Goal: Task Accomplishment & Management: Complete application form

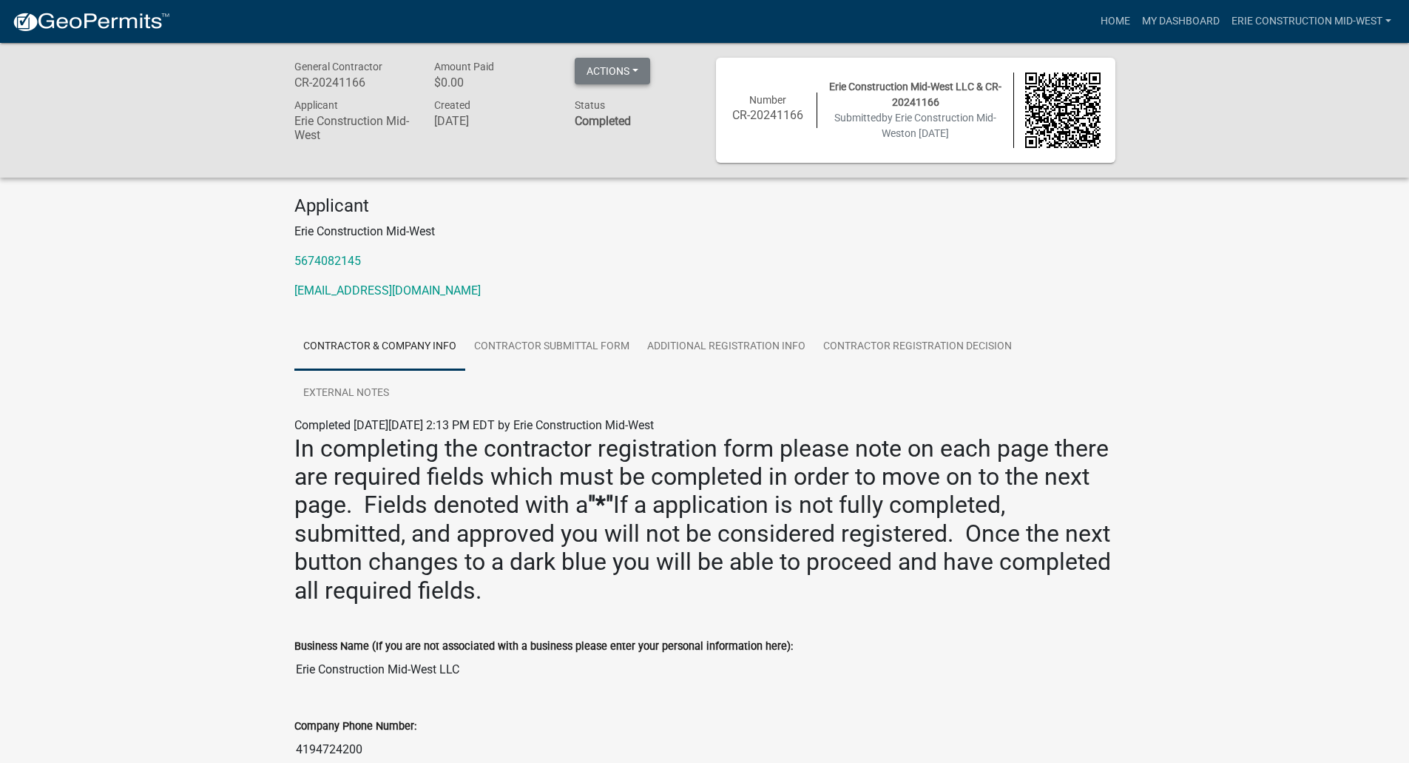
click at [614, 76] on button "Actions" at bounding box center [612, 71] width 75 height 27
click at [672, 259] on p "5674082145" at bounding box center [704, 261] width 821 height 18
click at [627, 70] on button "Actions" at bounding box center [612, 71] width 75 height 27
click at [1172, 18] on link "My Dashboard" at bounding box center [1181, 21] width 90 height 28
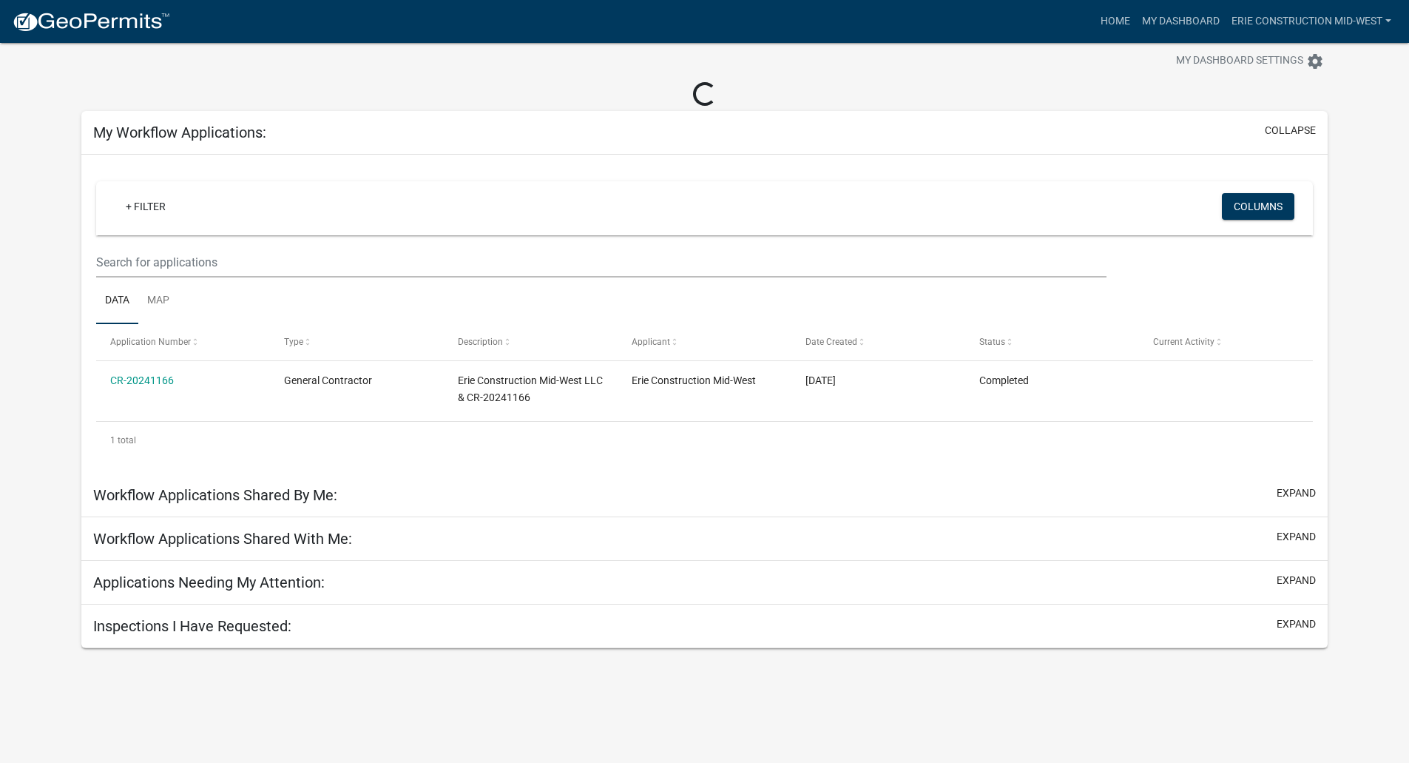
scroll to position [27, 0]
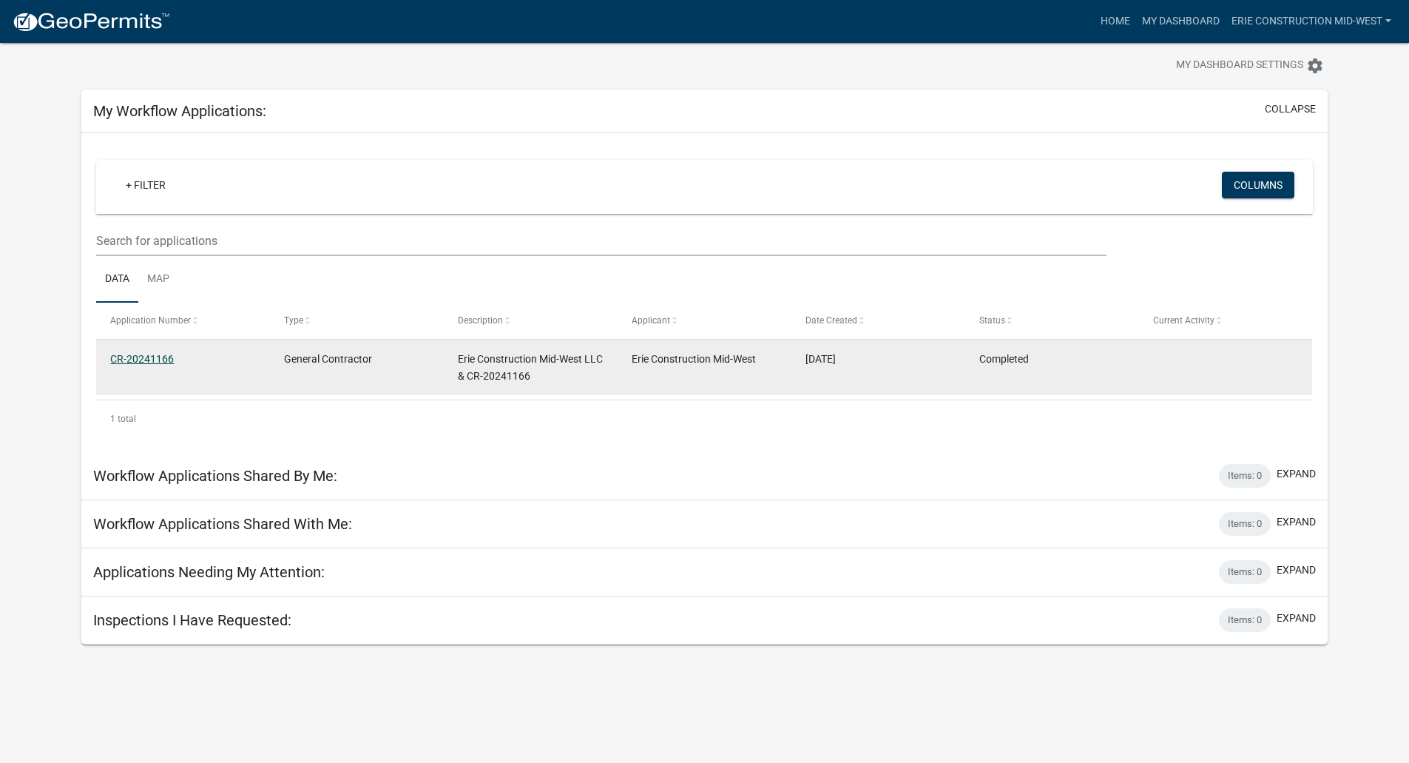
click at [147, 361] on link "CR-20241166" at bounding box center [142, 359] width 64 height 12
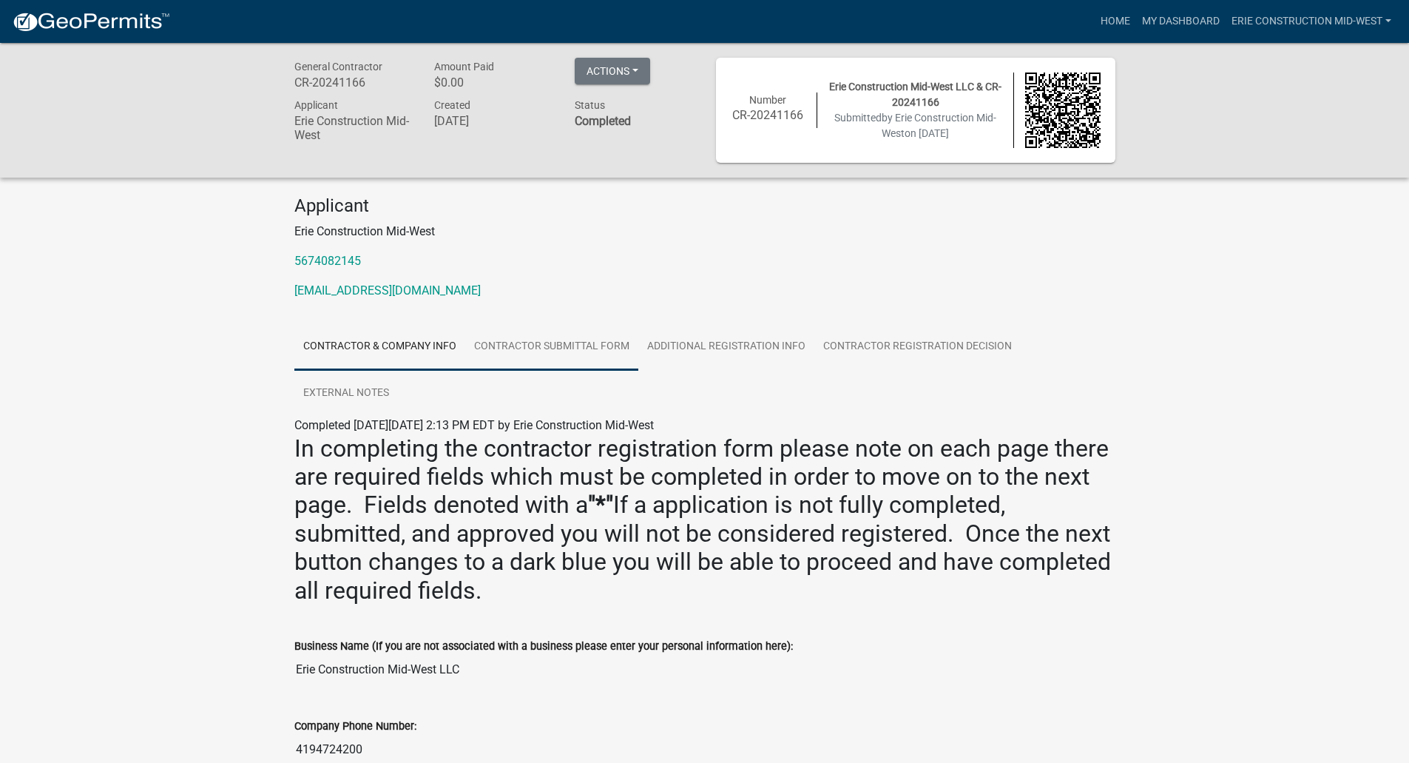
click at [524, 337] on link "Contractor Submittal Form" at bounding box center [551, 346] width 173 height 47
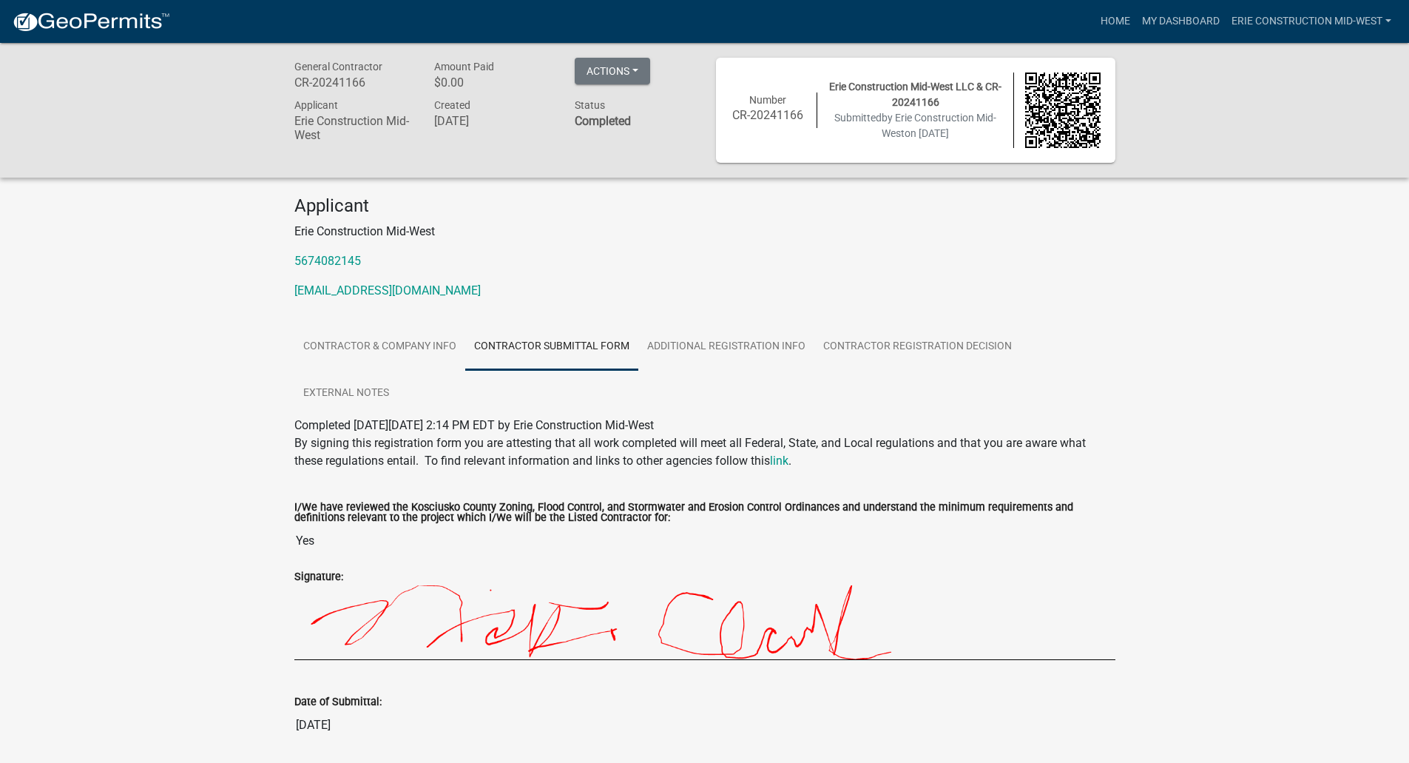
scroll to position [52, 0]
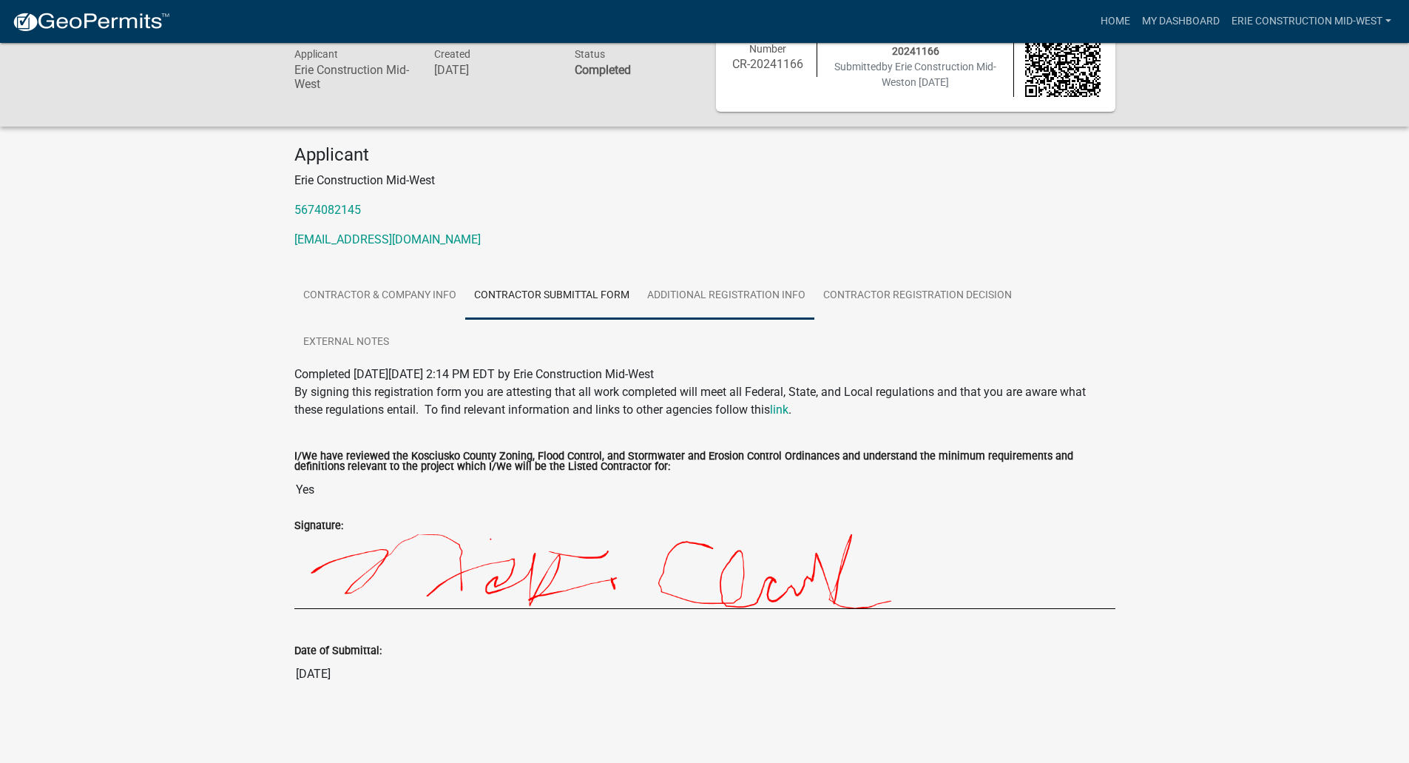
click at [723, 292] on link "Additional Registration Info" at bounding box center [726, 295] width 176 height 47
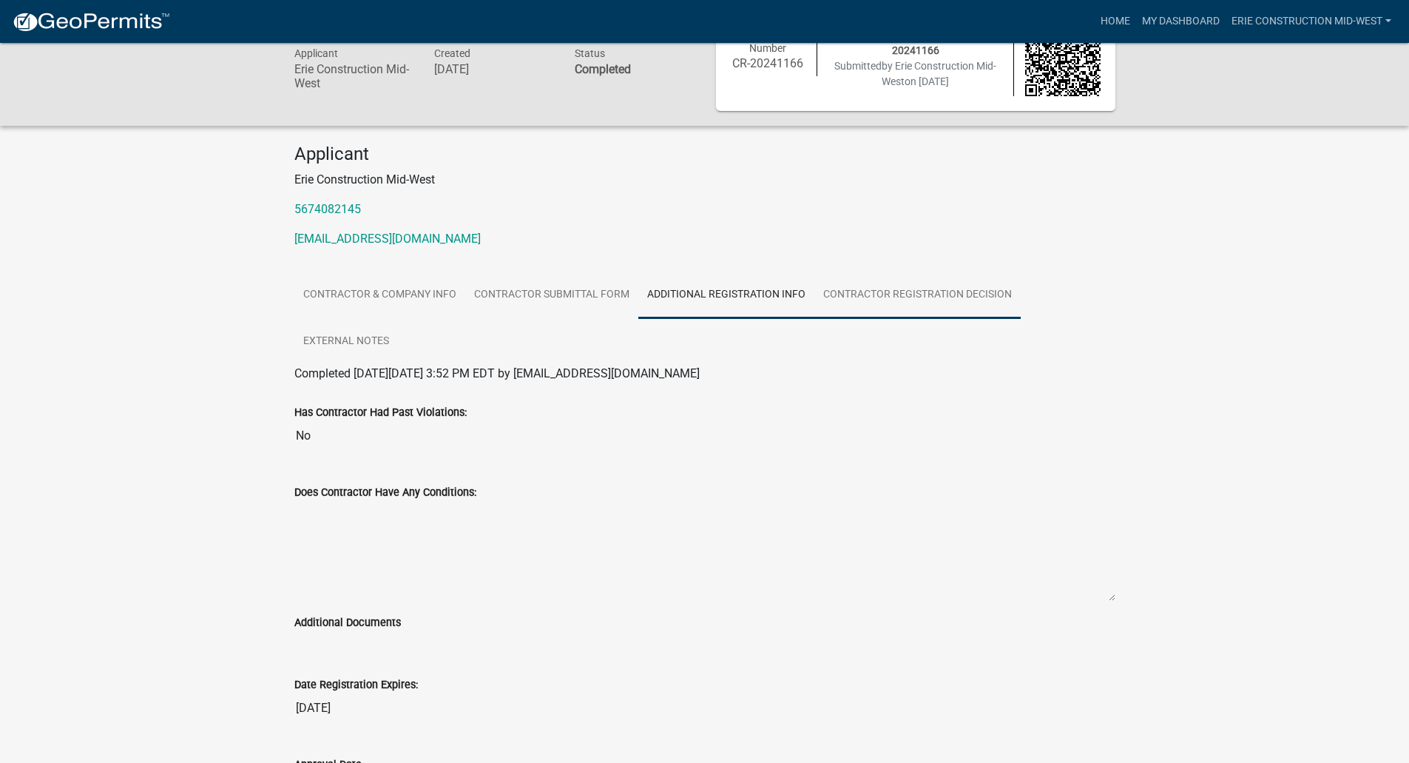
click at [871, 289] on link "Contractor Registration Decision" at bounding box center [917, 294] width 206 height 47
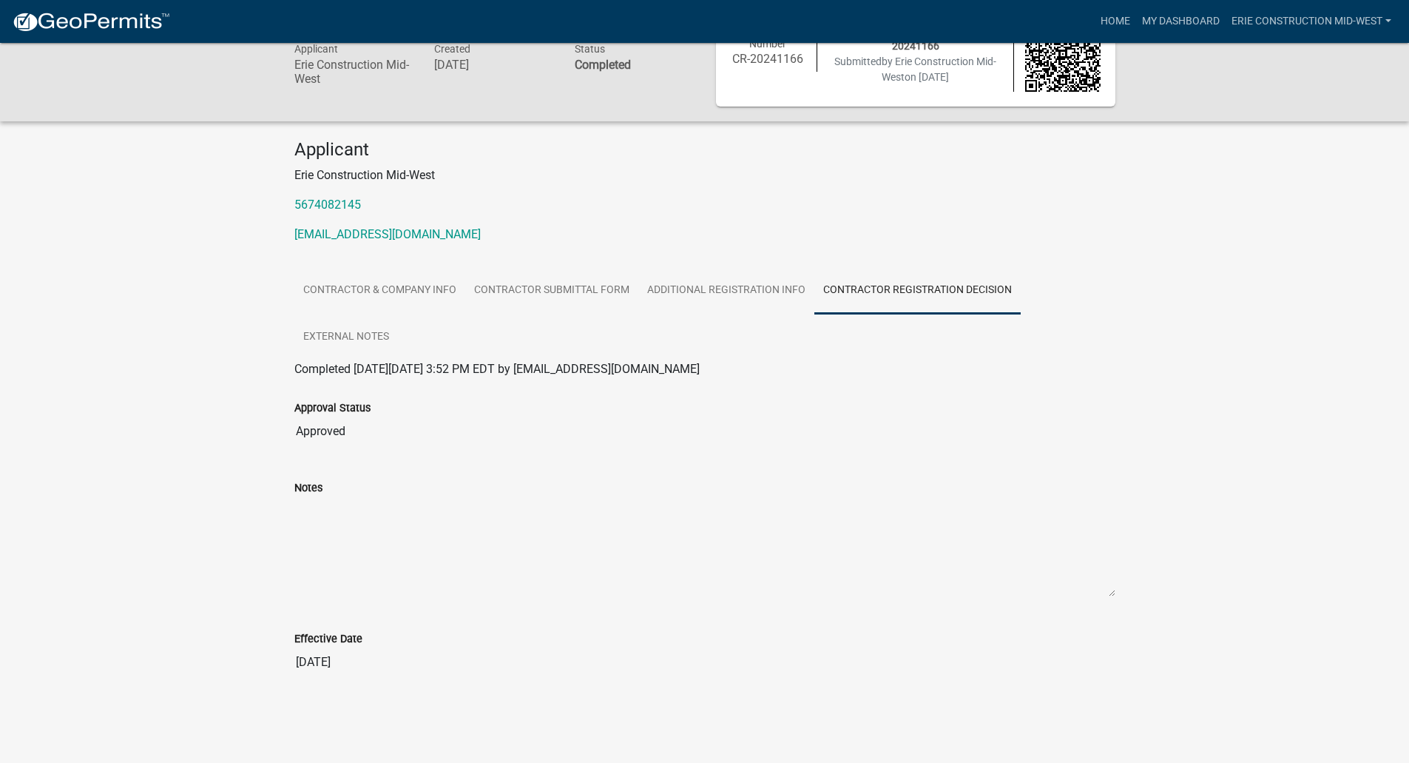
scroll to position [0, 0]
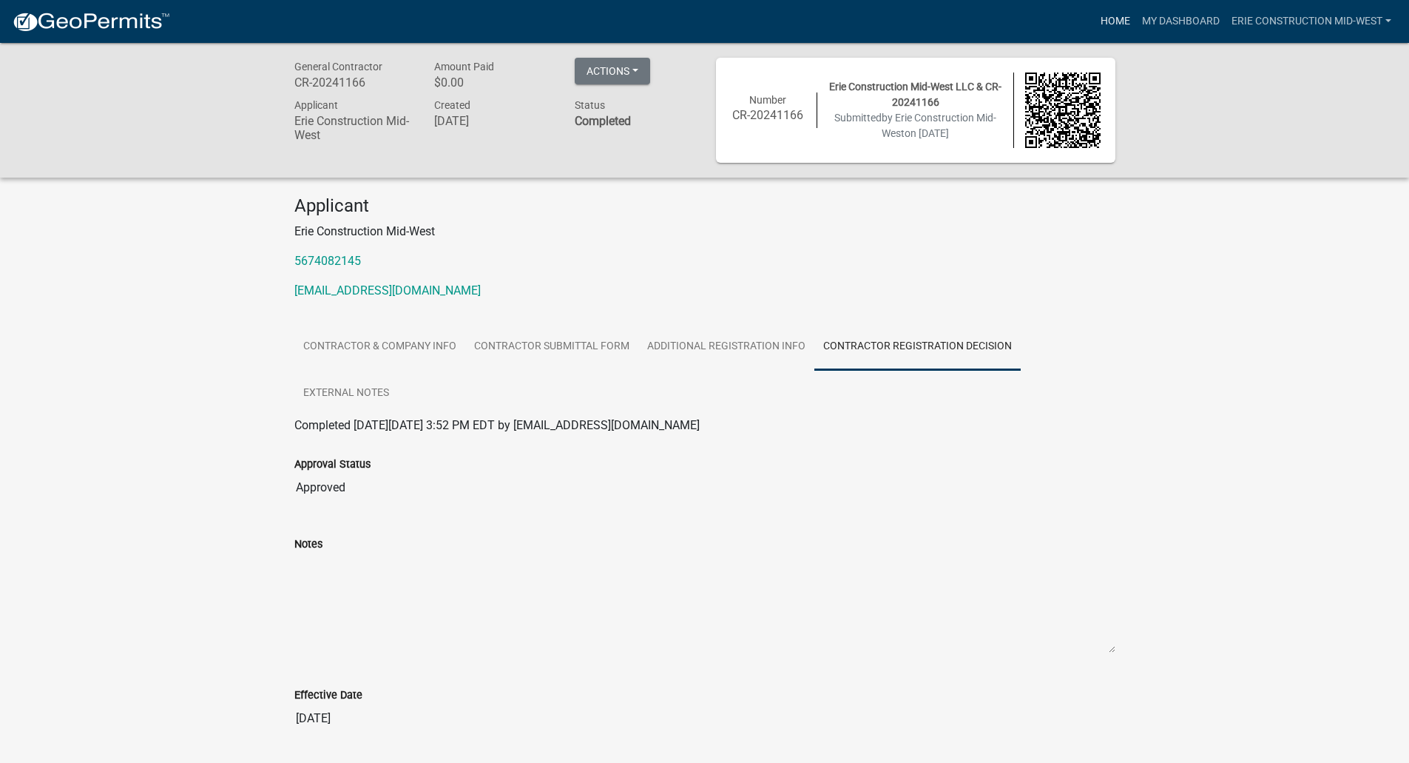
click at [1111, 17] on link "Home" at bounding box center [1115, 21] width 41 height 28
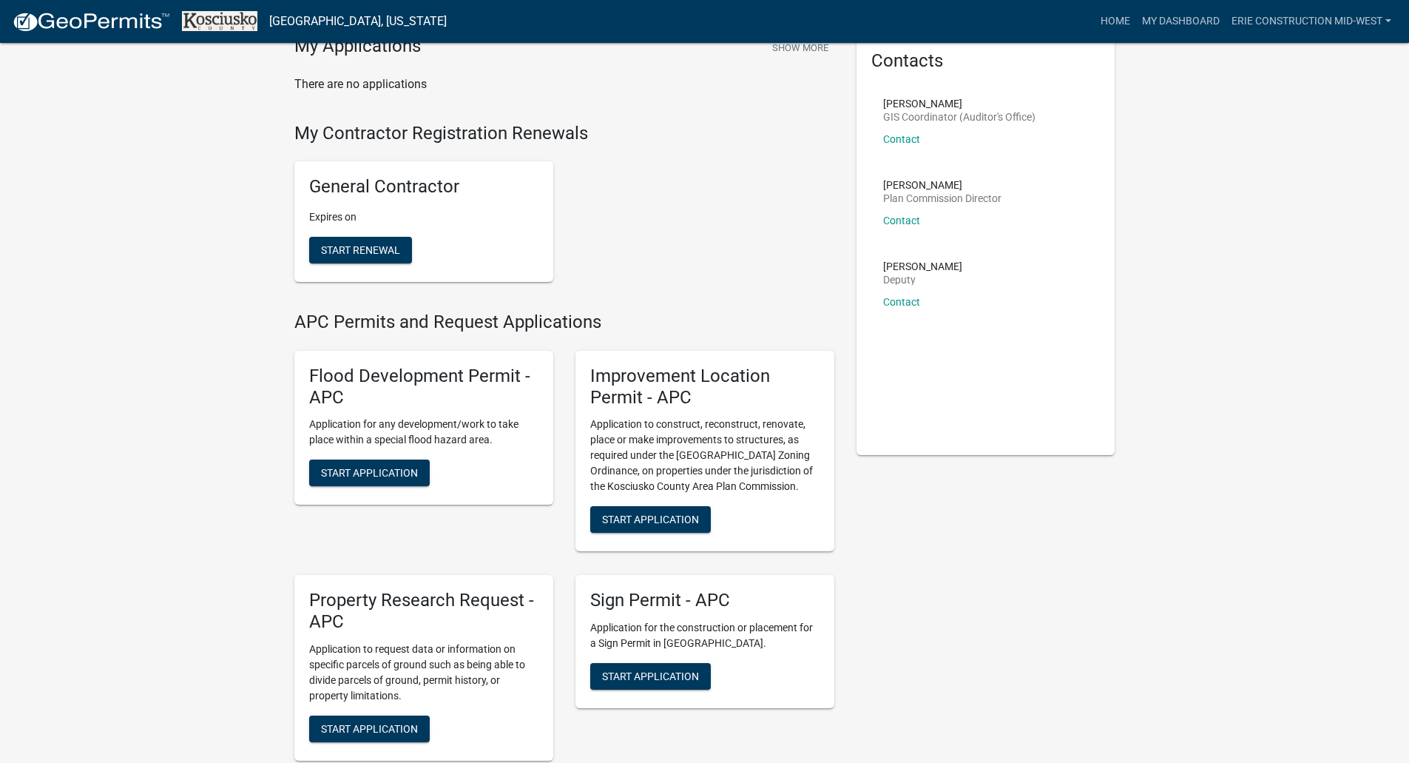
scroll to position [72, 0]
click at [349, 254] on span "Start Renewal" at bounding box center [360, 249] width 79 height 12
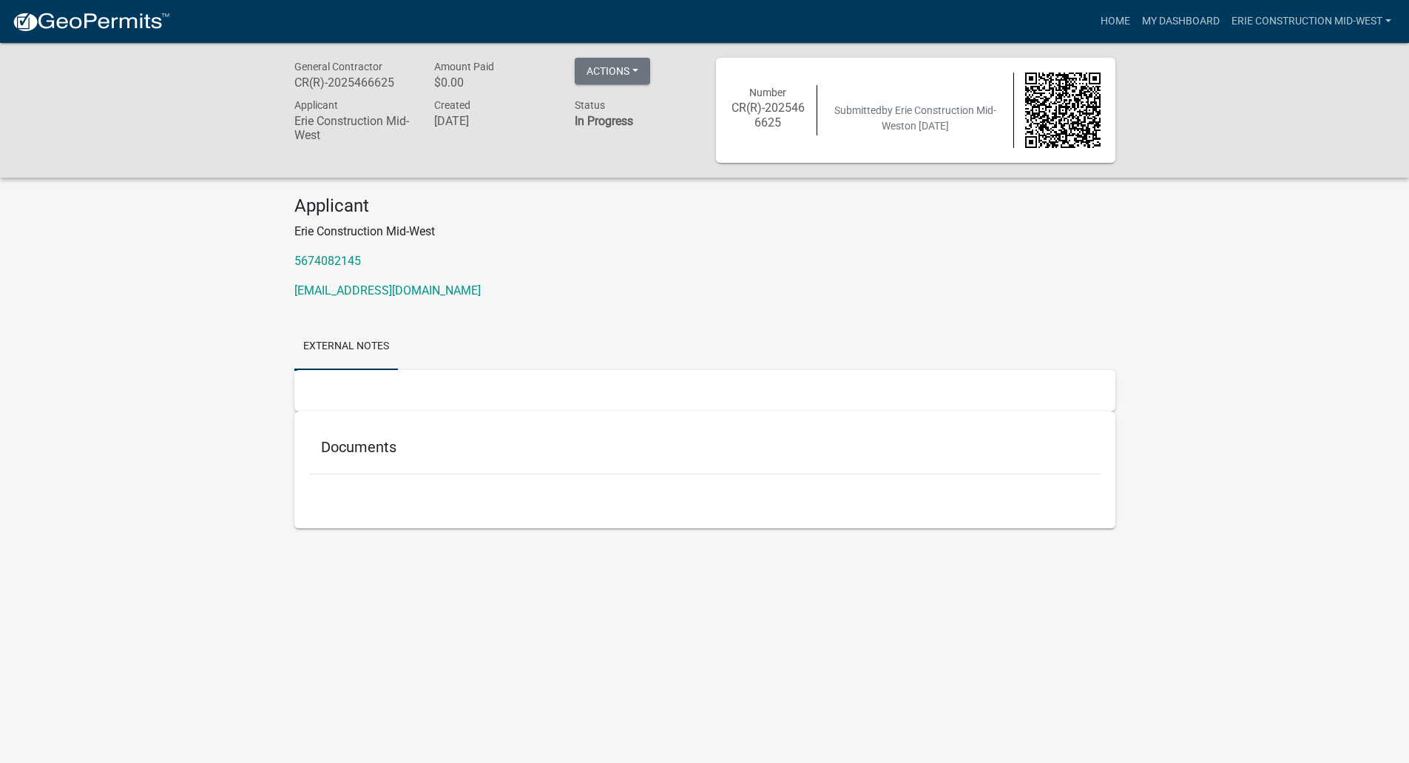
click at [399, 417] on div "Documents" at bounding box center [704, 469] width 821 height 117
click at [375, 434] on div "Documents" at bounding box center [705, 450] width 792 height 48
click at [373, 446] on h5 "Documents" at bounding box center [705, 447] width 768 height 18
click at [612, 71] on button "Actions" at bounding box center [612, 71] width 75 height 27
click at [743, 247] on div "Applicant Erie Construction Mid-West 5674082145 licensing@eriehome.com" at bounding box center [704, 253] width 843 height 116
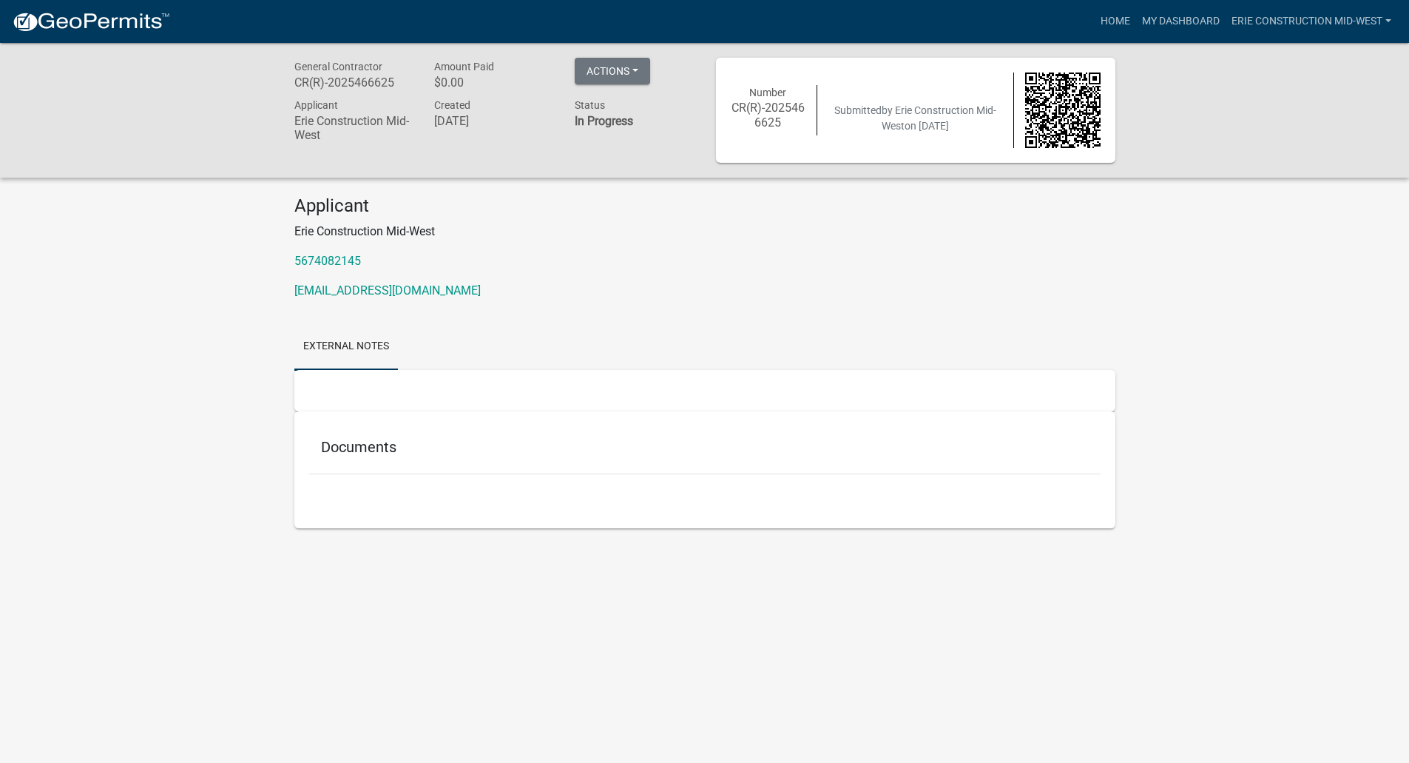
scroll to position [43, 0]
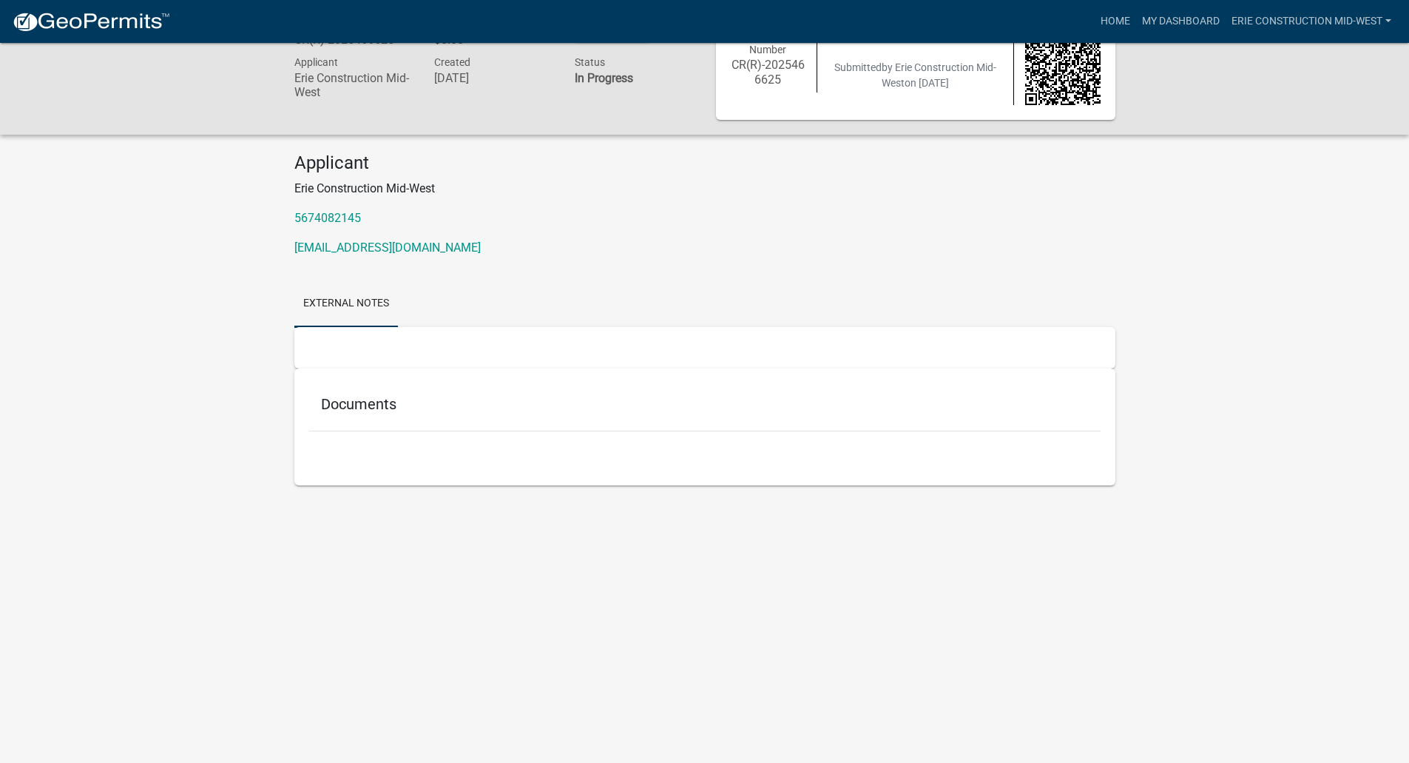
click at [482, 188] on p "Erie Construction Mid-West" at bounding box center [704, 189] width 821 height 18
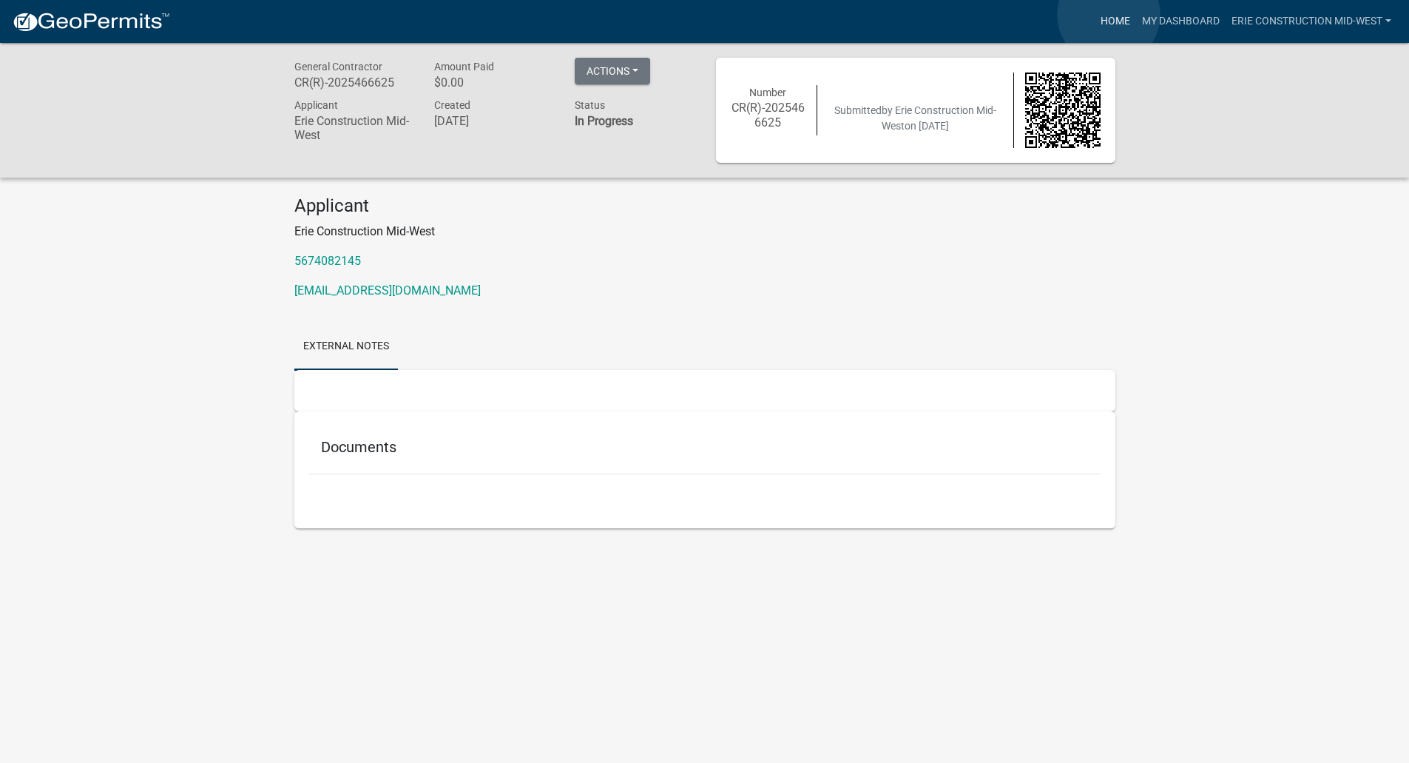
click at [1109, 15] on link "Home" at bounding box center [1115, 21] width 41 height 28
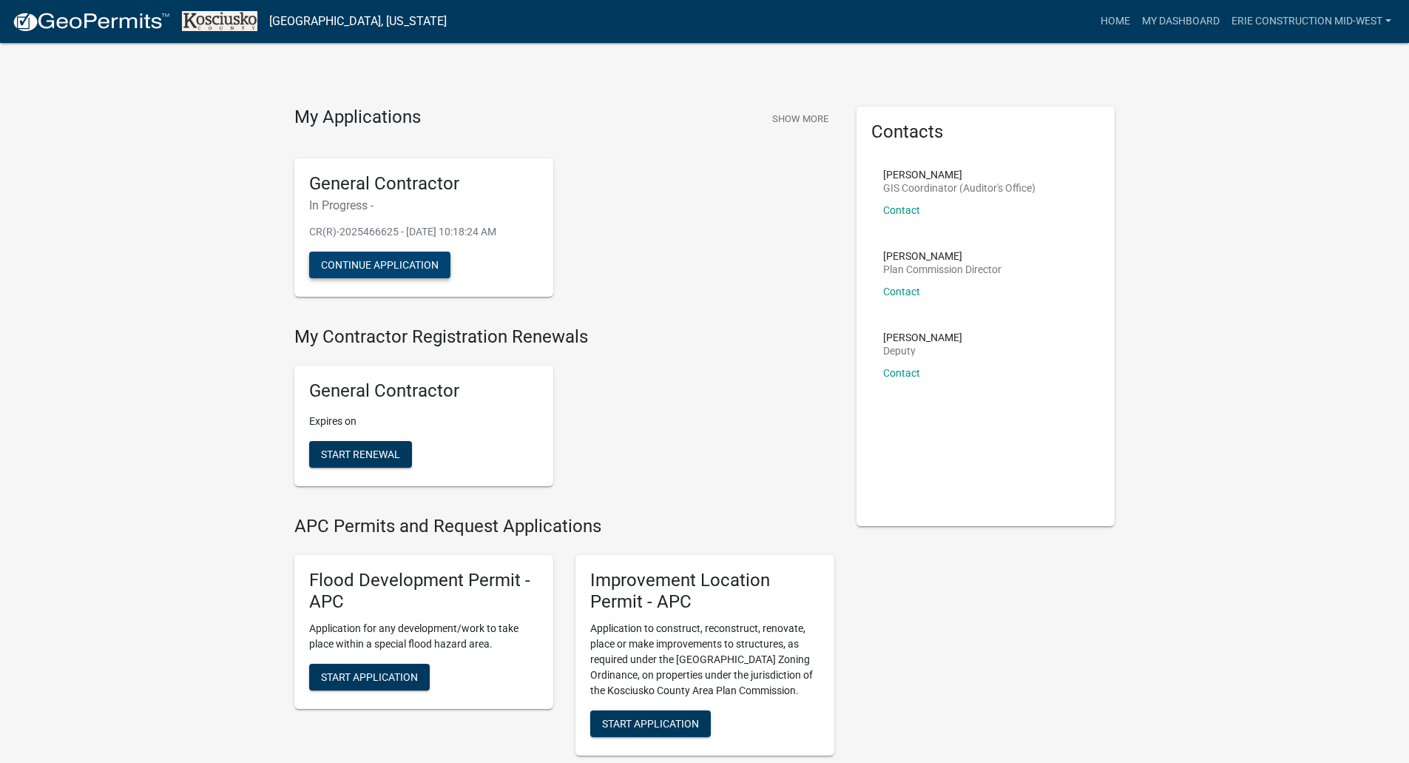
click at [389, 266] on button "Continue Application" at bounding box center [379, 265] width 141 height 27
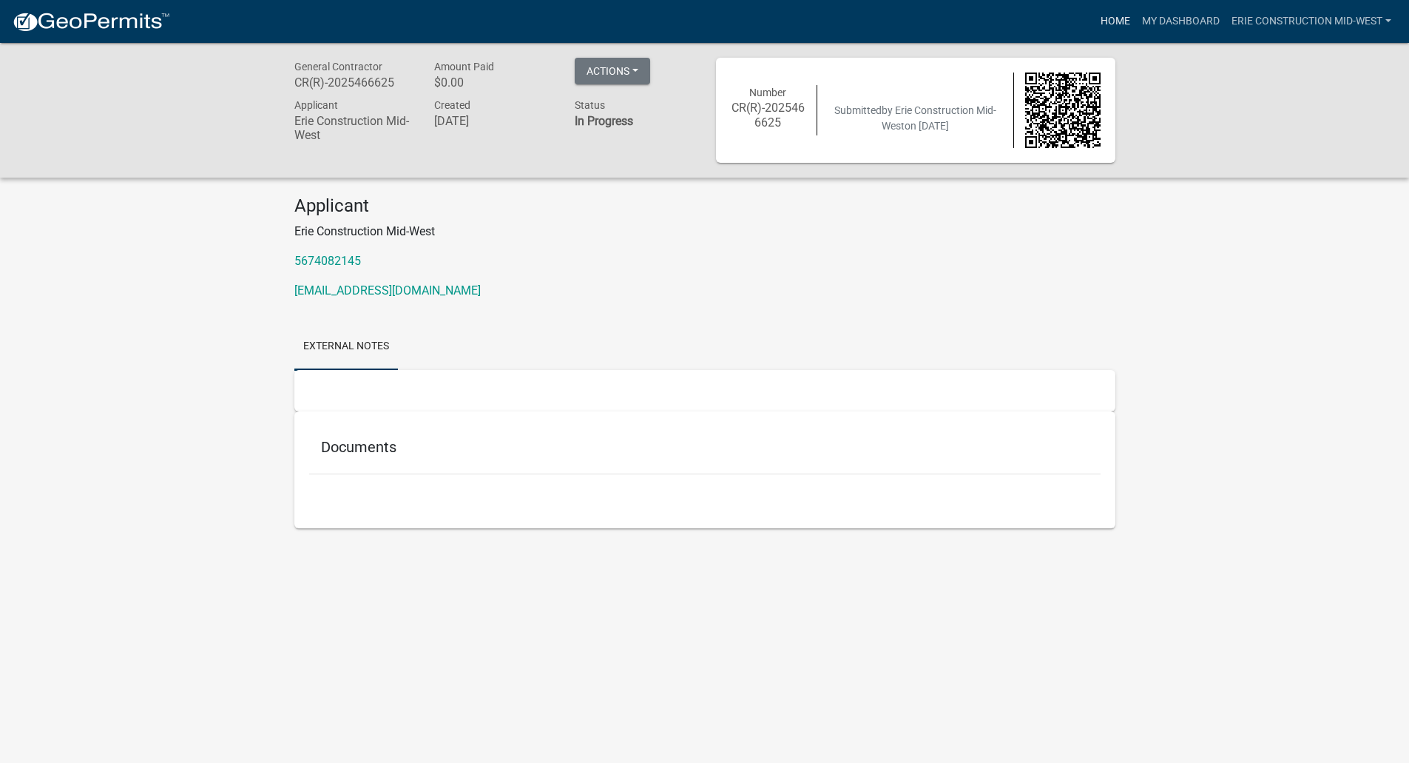
click at [1117, 24] on link "Home" at bounding box center [1115, 21] width 41 height 28
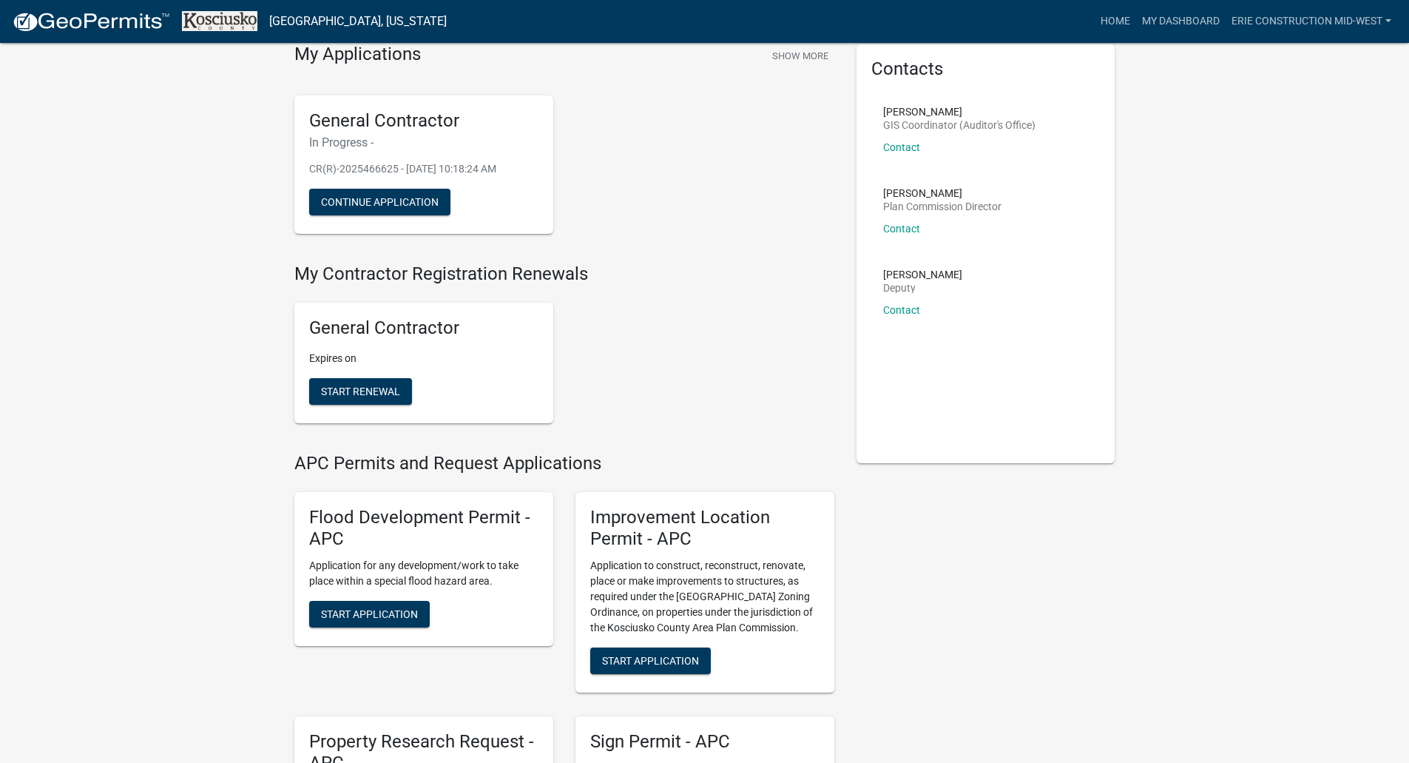
scroll to position [64, 0]
click at [357, 391] on span "Start Renewal" at bounding box center [360, 391] width 79 height 12
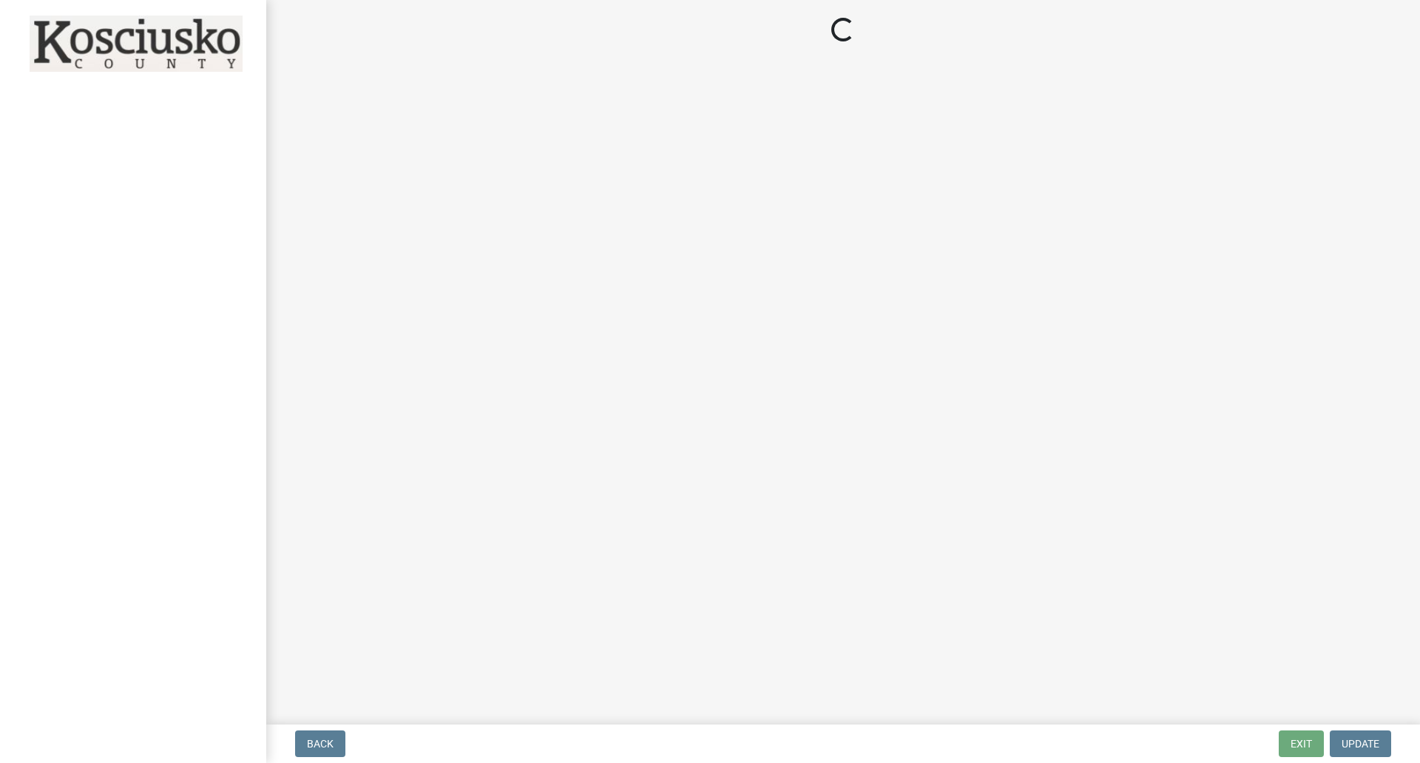
select select "OH"
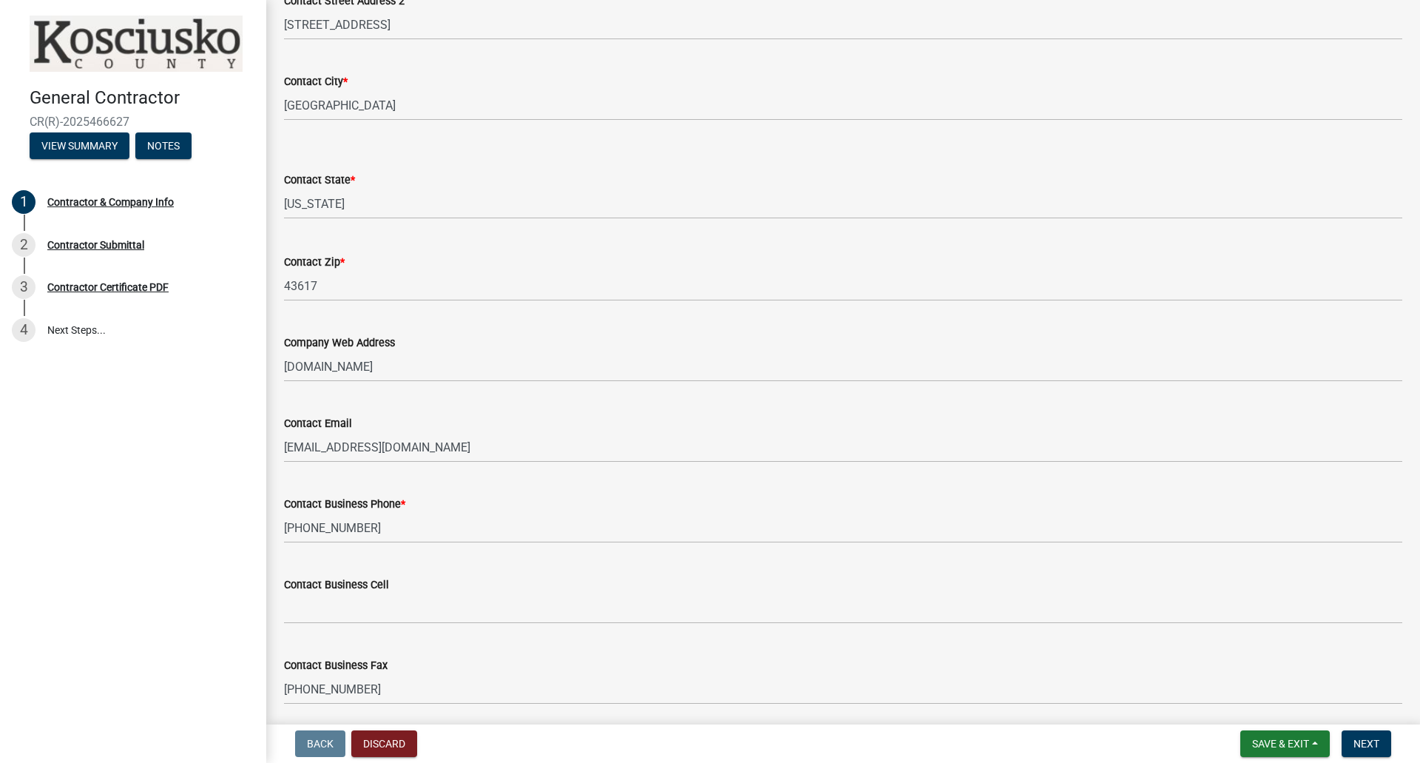
scroll to position [570, 0]
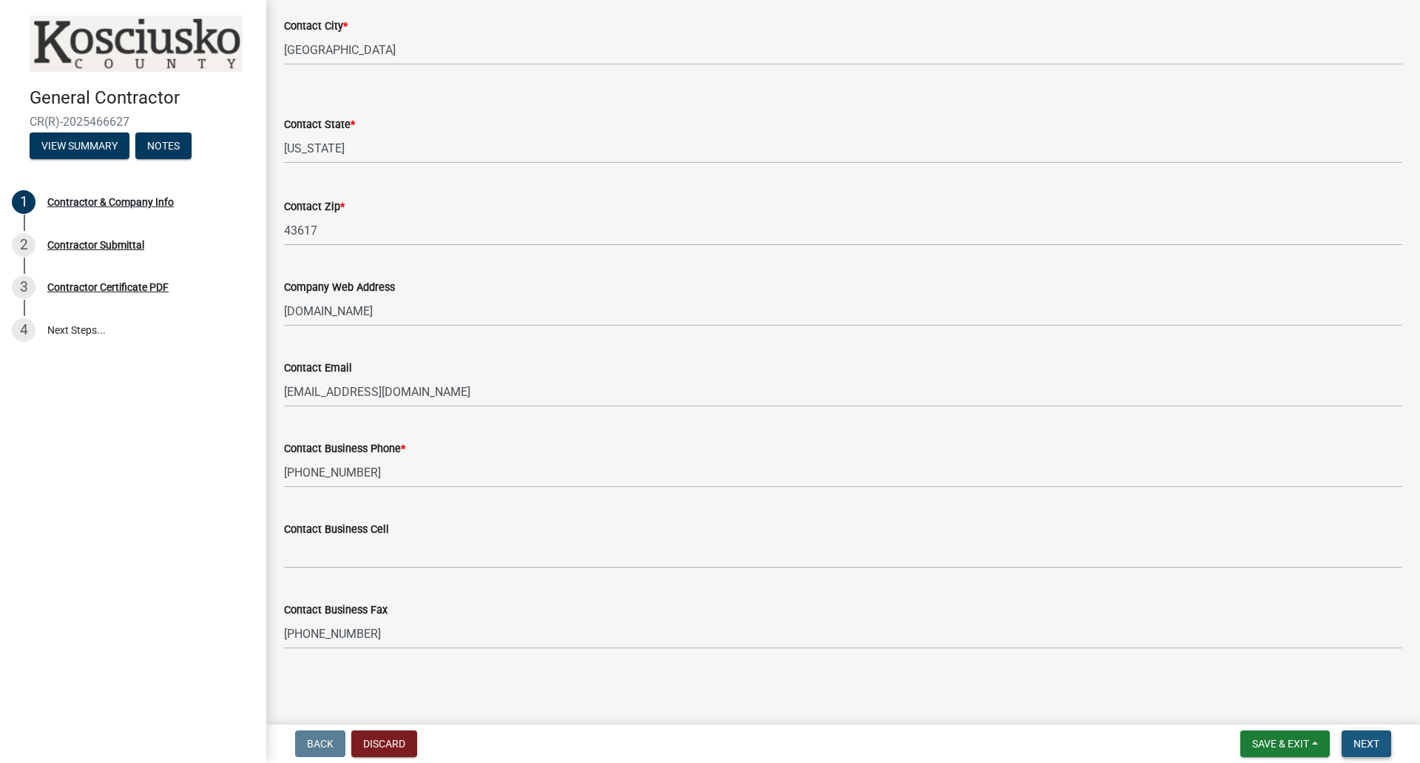
click at [1372, 739] on span "Next" at bounding box center [1367, 744] width 26 height 12
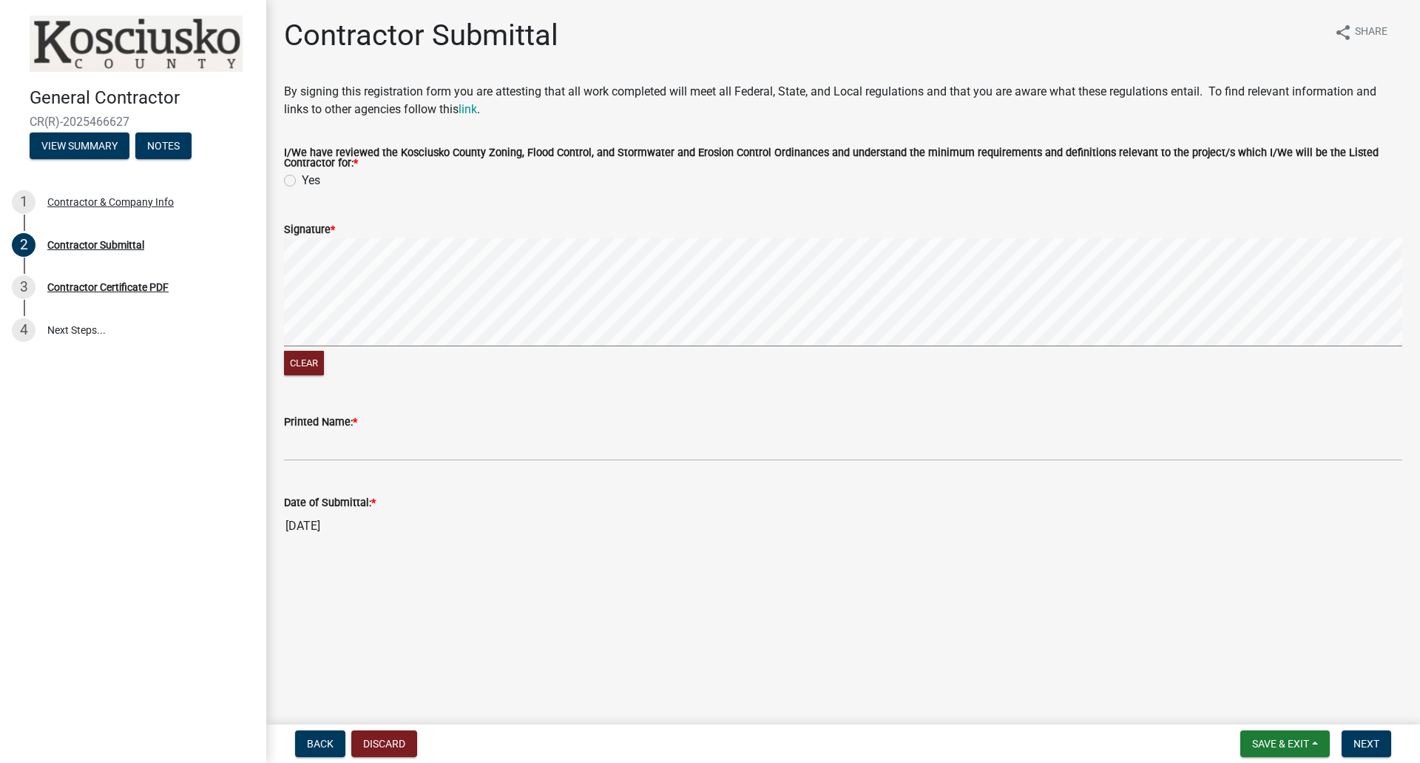
click at [302, 179] on label "Yes" at bounding box center [311, 181] width 18 height 18
click at [302, 179] on input "Yes" at bounding box center [307, 177] width 10 height 10
radio input "true"
click at [1364, 735] on button "Next" at bounding box center [1367, 743] width 50 height 27
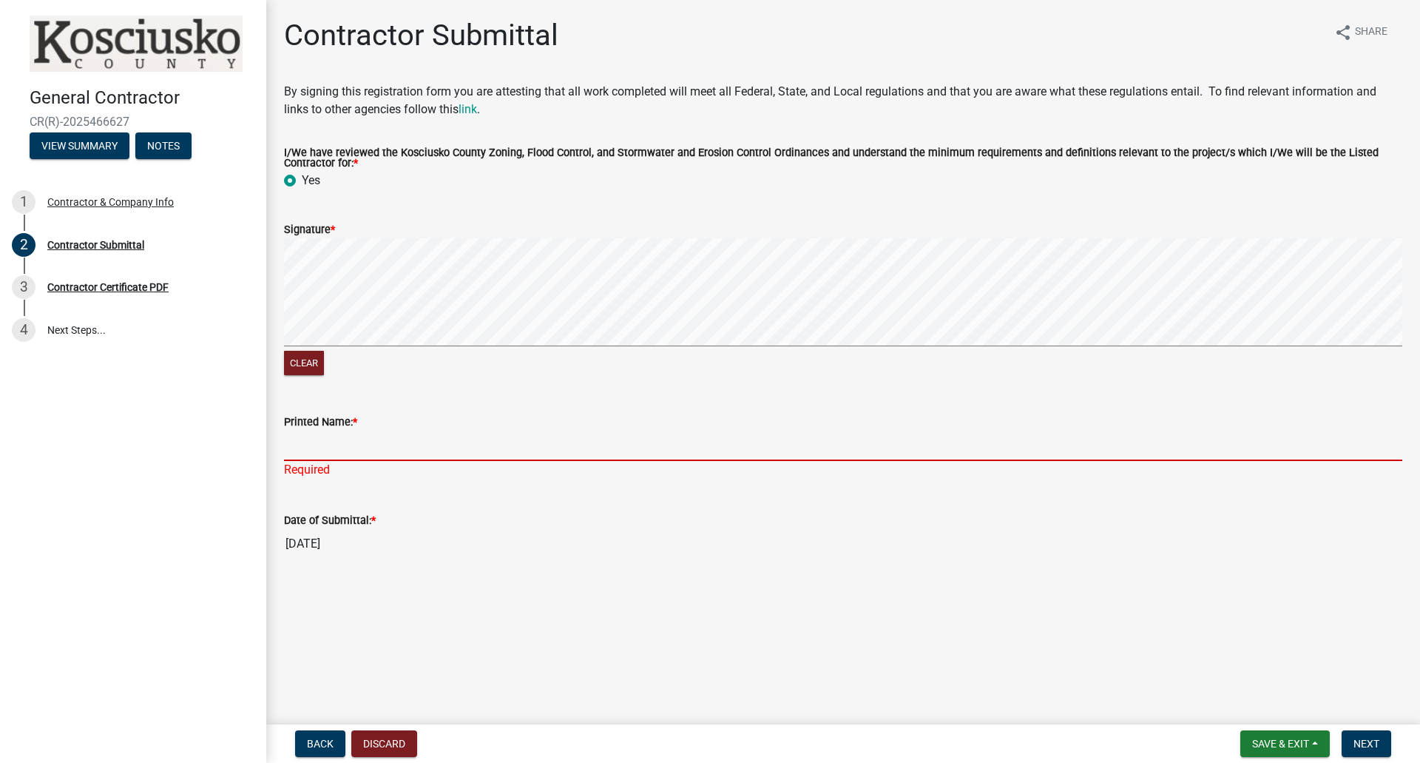
click at [410, 445] on input "Printed Name: *" at bounding box center [843, 446] width 1119 height 30
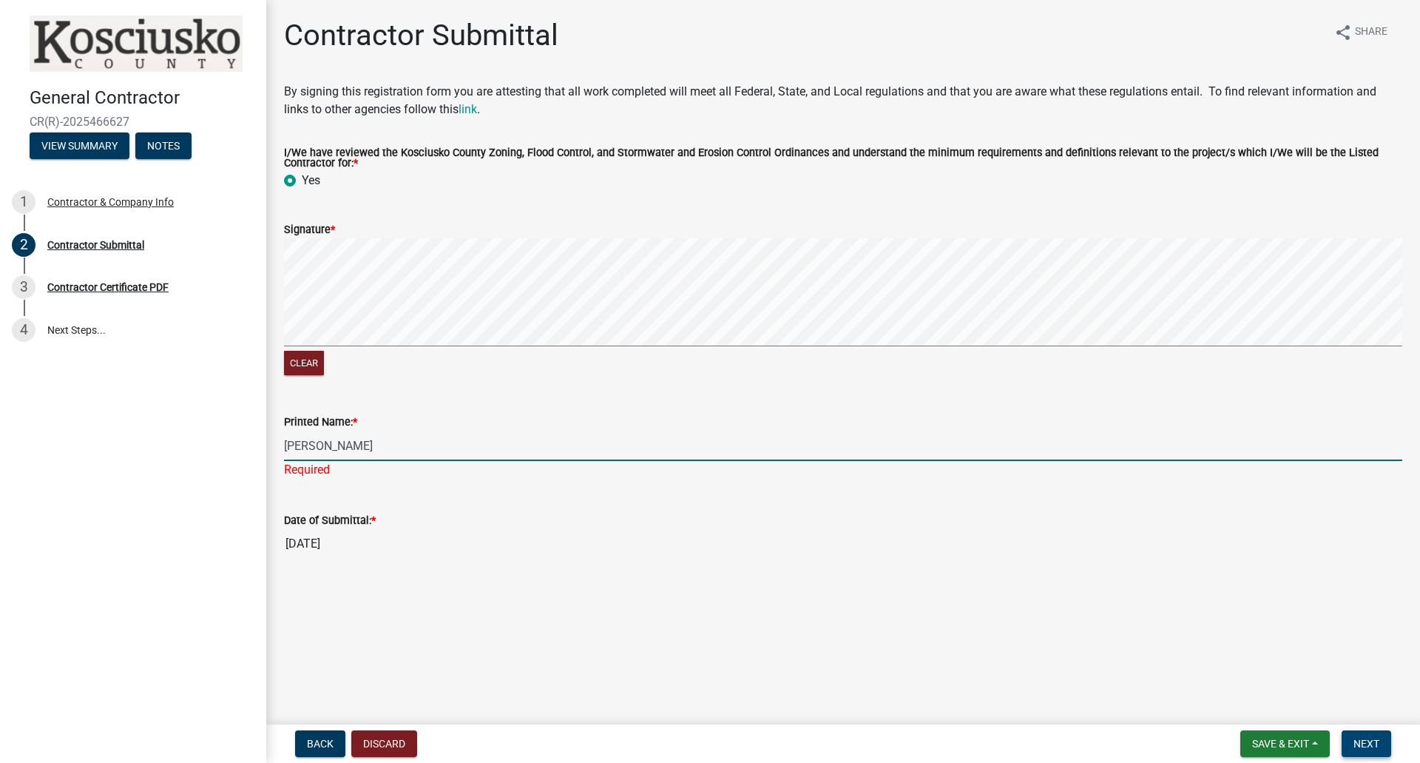
type input "[PERSON_NAME]"
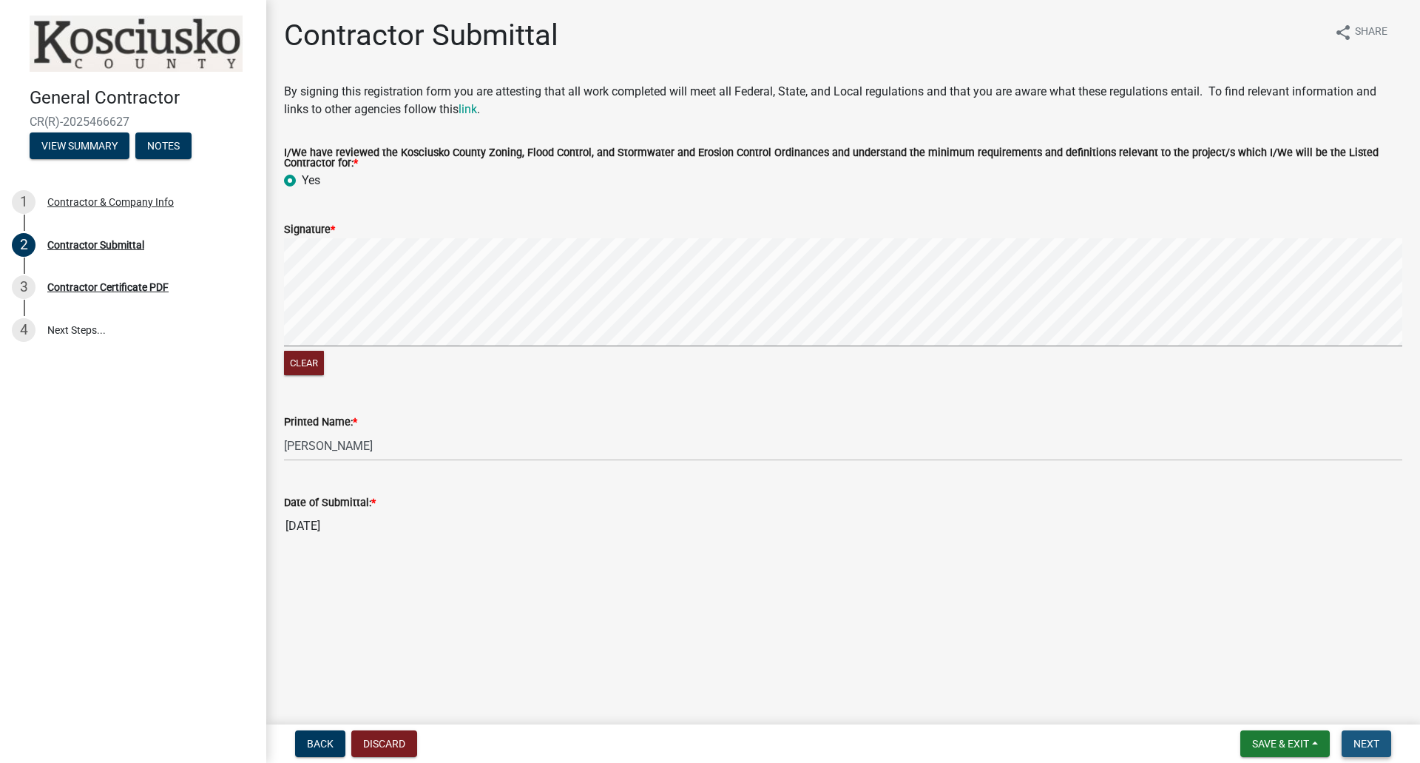
click at [1379, 743] on span "Next" at bounding box center [1367, 744] width 26 height 12
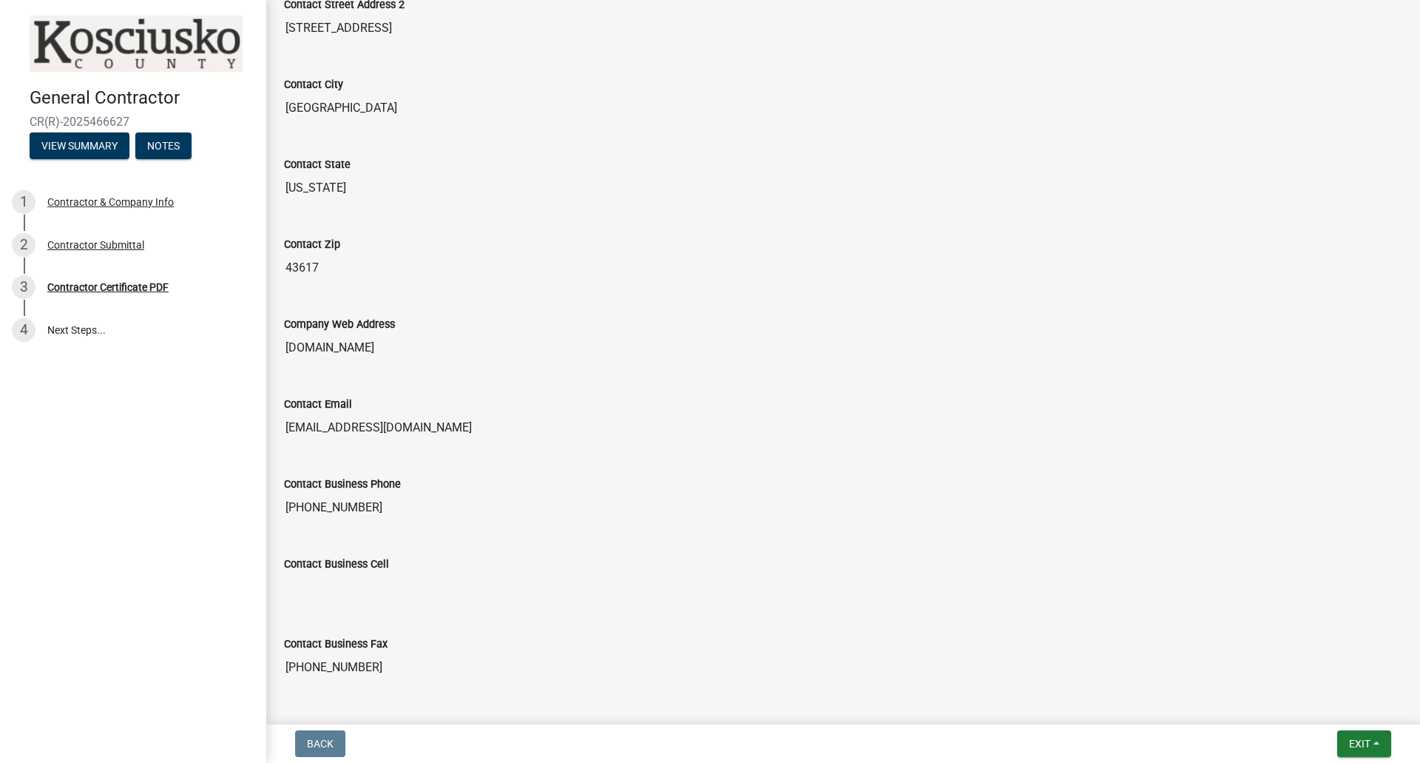
scroll to position [652, 0]
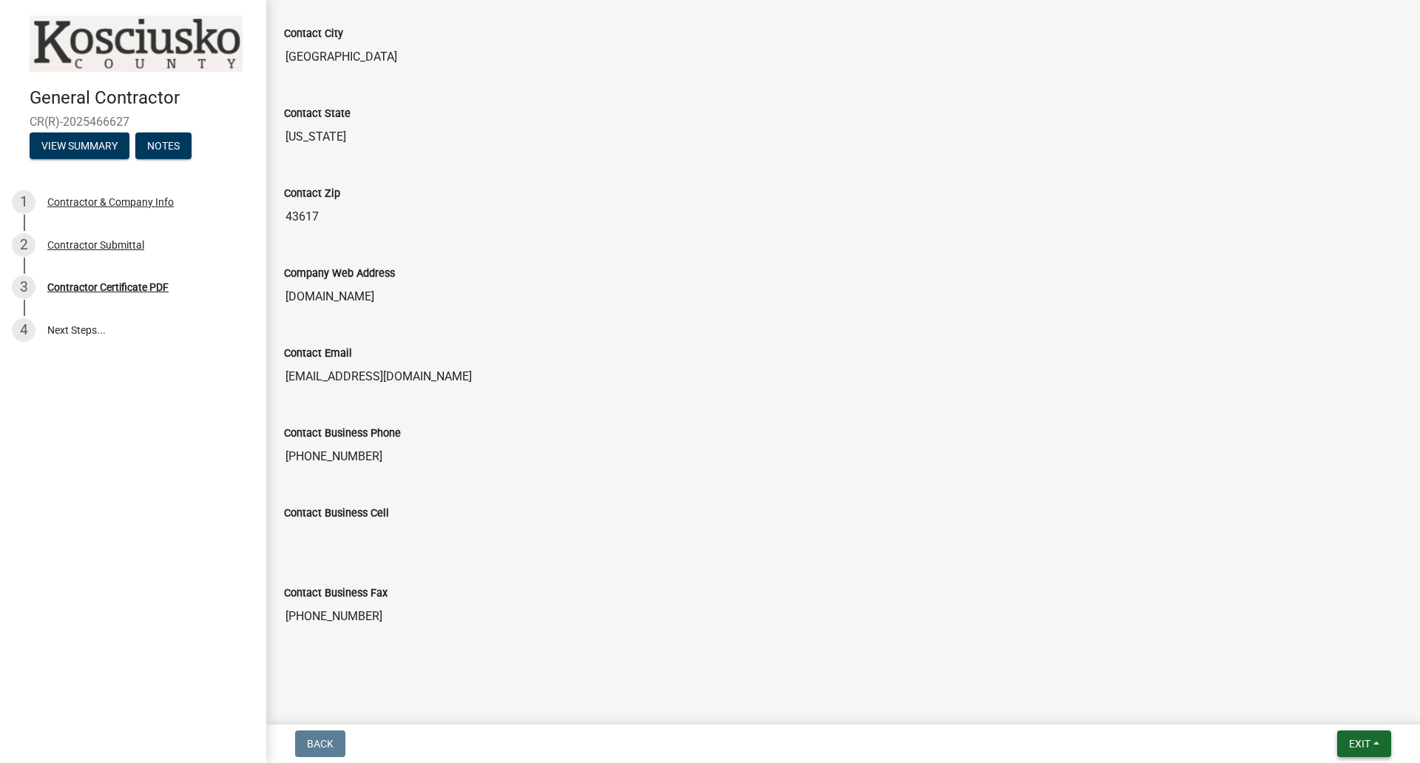
click at [1355, 743] on span "Exit" at bounding box center [1359, 744] width 21 height 12
click at [1334, 667] on button "Save" at bounding box center [1332, 670] width 118 height 36
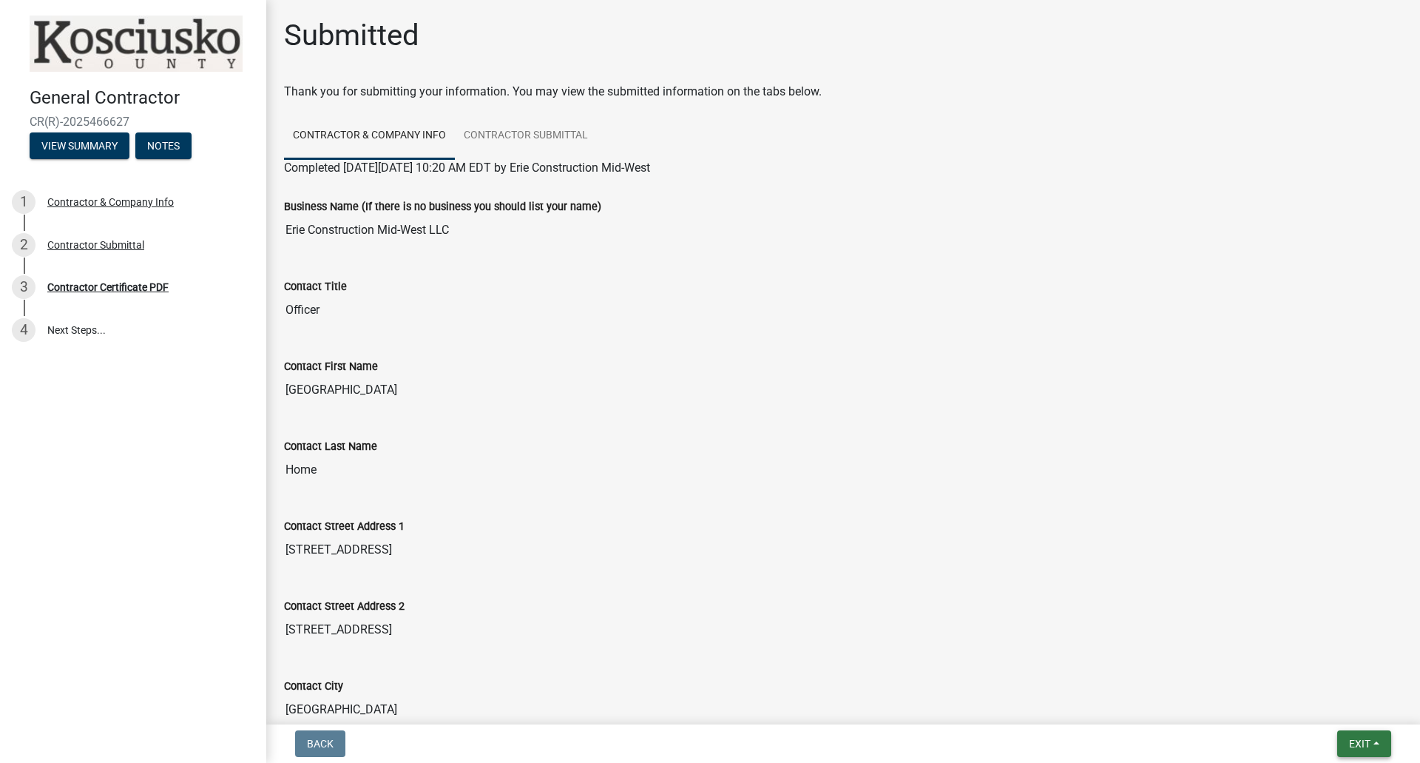
click at [1360, 743] on span "Exit" at bounding box center [1359, 744] width 21 height 12
drag, startPoint x: 1328, startPoint y: 684, endPoint x: 1333, endPoint y: 705, distance: 21.4
click at [1333, 705] on div "Save Save & Exit" at bounding box center [1332, 687] width 118 height 83
click at [1346, 729] on nav "Back Exit Save Save & Exit" at bounding box center [843, 743] width 1154 height 38
click at [1349, 733] on button "Exit" at bounding box center [1364, 743] width 54 height 27
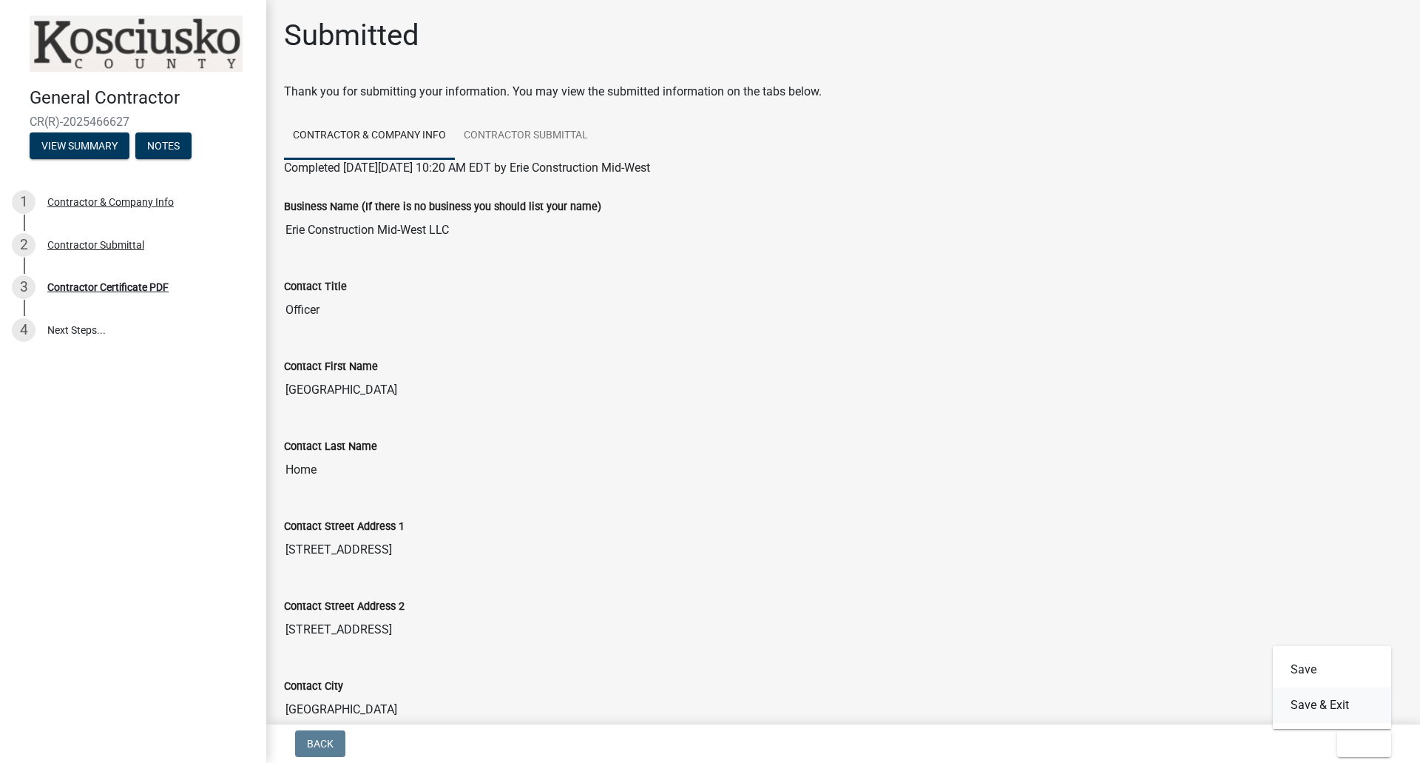
click at [1326, 712] on button "Save & Exit" at bounding box center [1332, 705] width 118 height 36
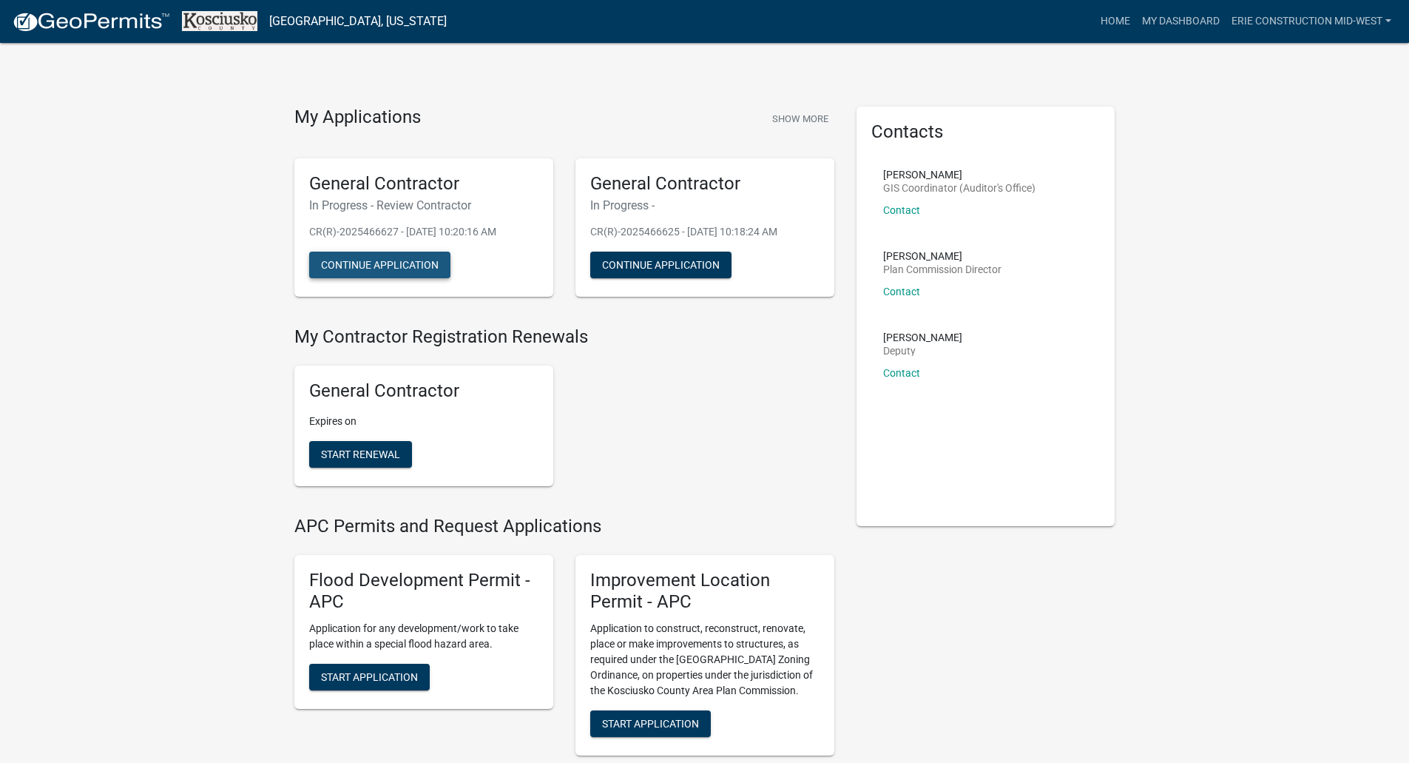
click at [357, 261] on button "Continue Application" at bounding box center [379, 265] width 141 height 27
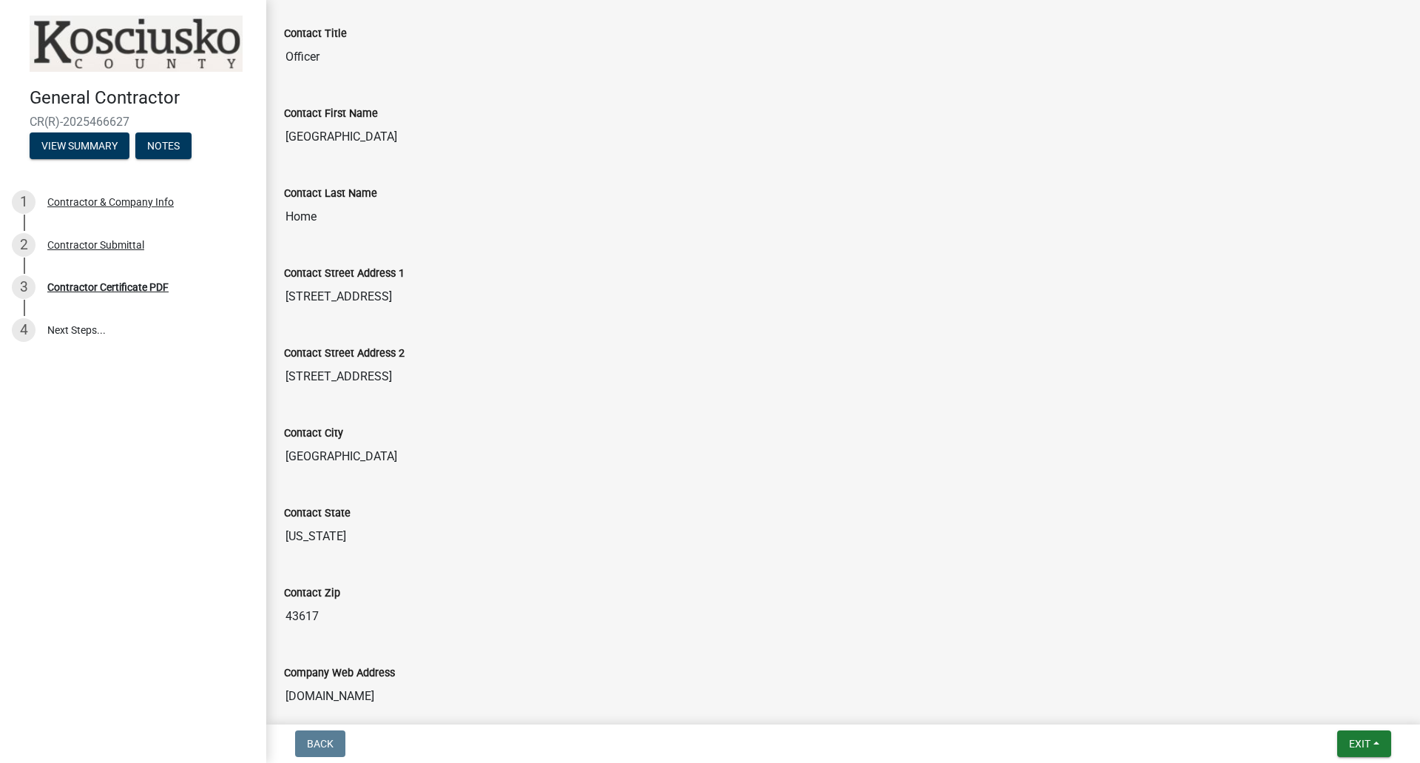
scroll to position [652, 0]
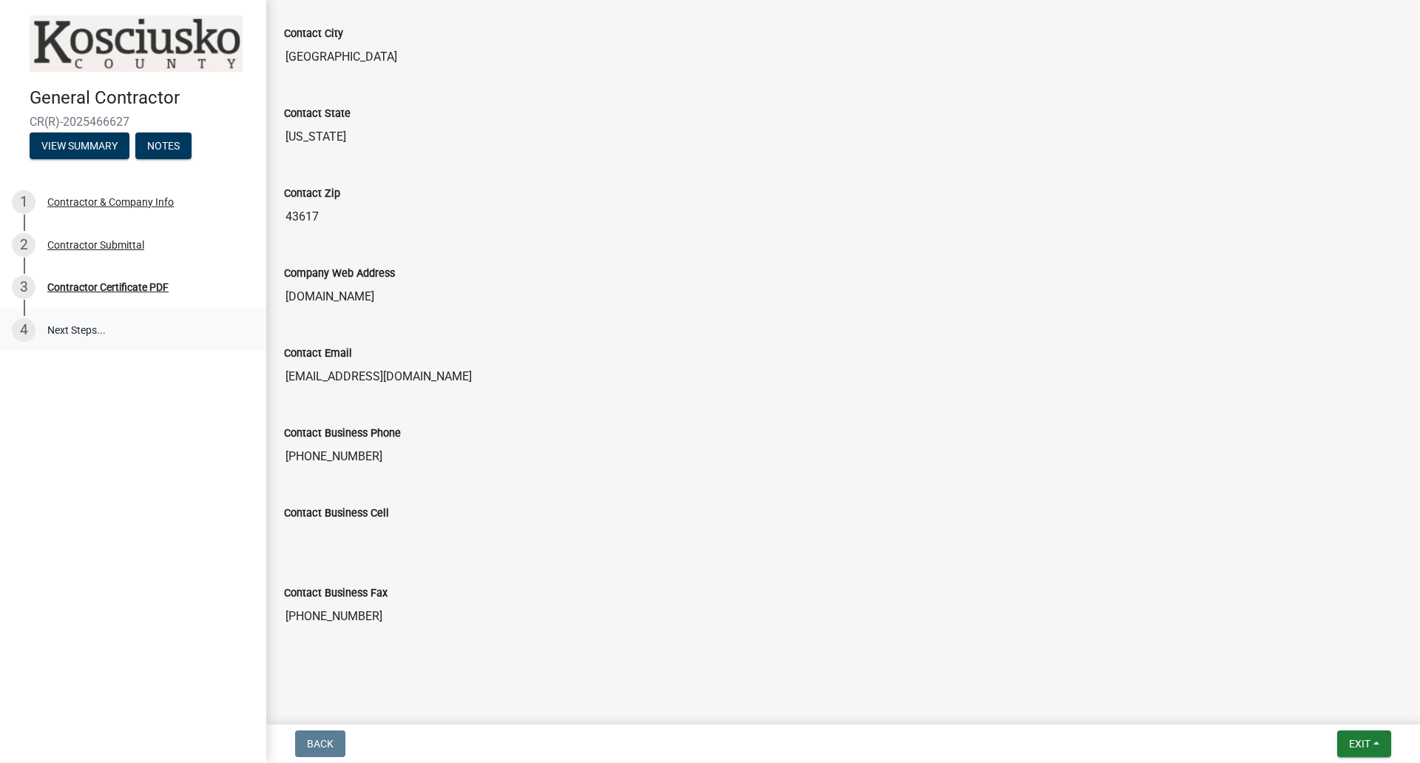
click at [74, 325] on link "4 Next Steps..." at bounding box center [133, 329] width 266 height 43
click at [124, 284] on div "Contractor Certificate PDF" at bounding box center [107, 287] width 121 height 10
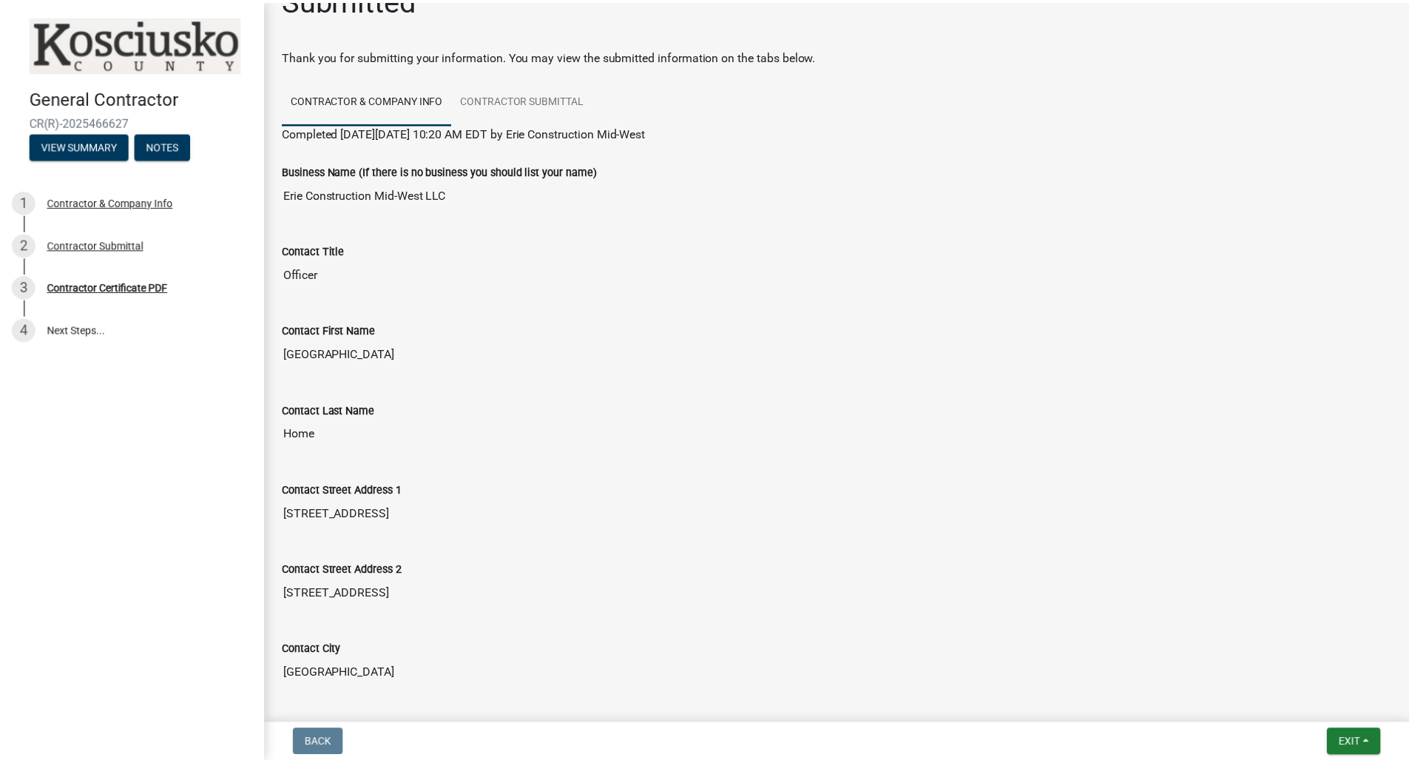
scroll to position [0, 0]
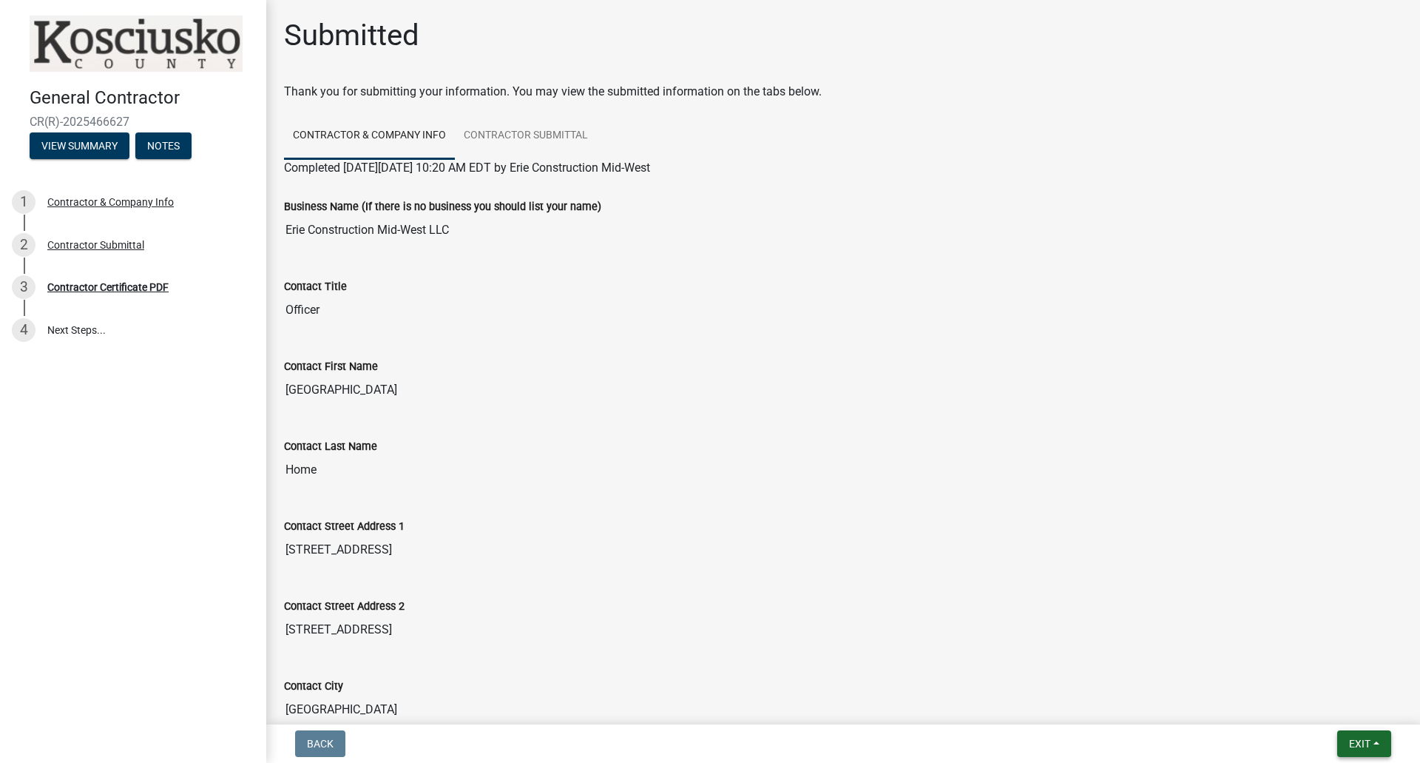
click at [1363, 741] on span "Exit" at bounding box center [1359, 744] width 21 height 12
click at [1335, 706] on button "Save & Exit" at bounding box center [1332, 705] width 118 height 36
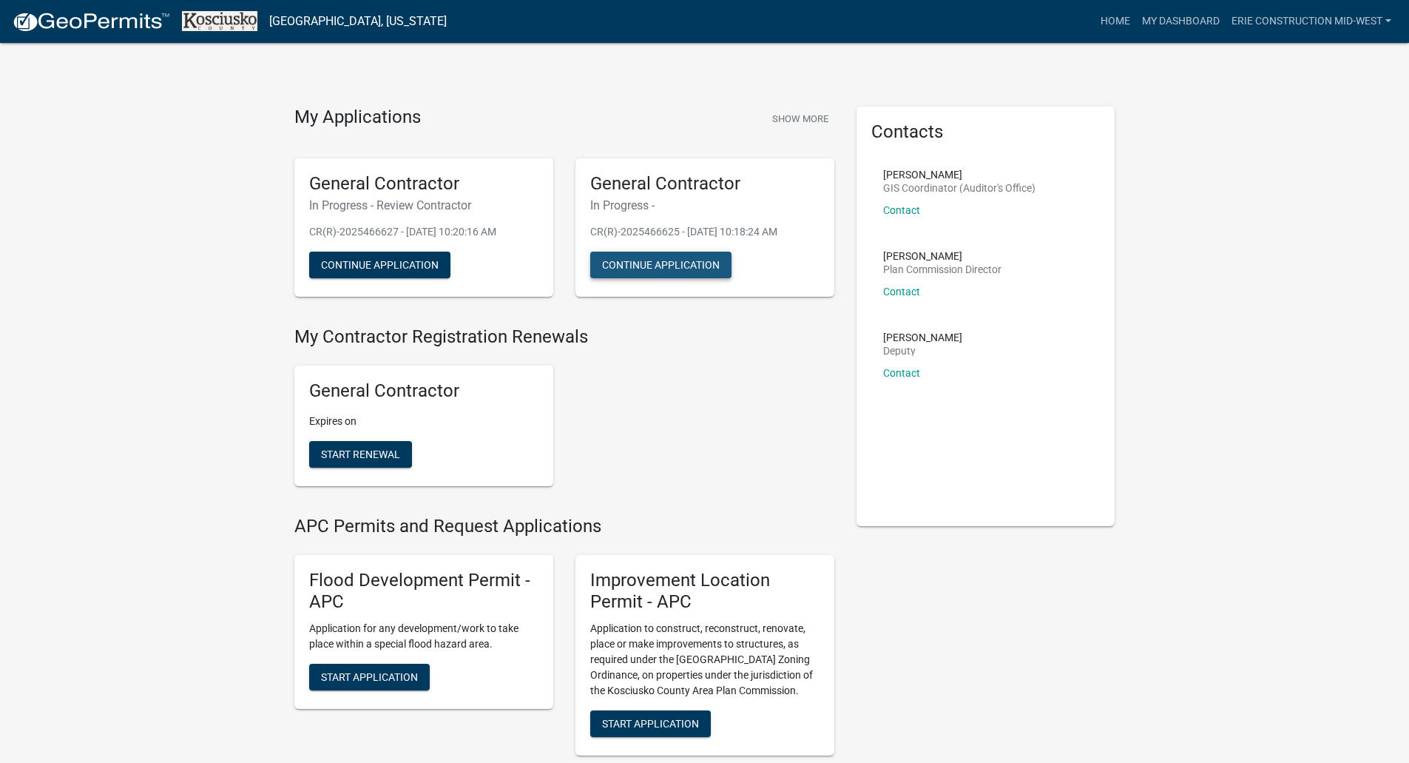
click at [686, 263] on button "Continue Application" at bounding box center [660, 265] width 141 height 27
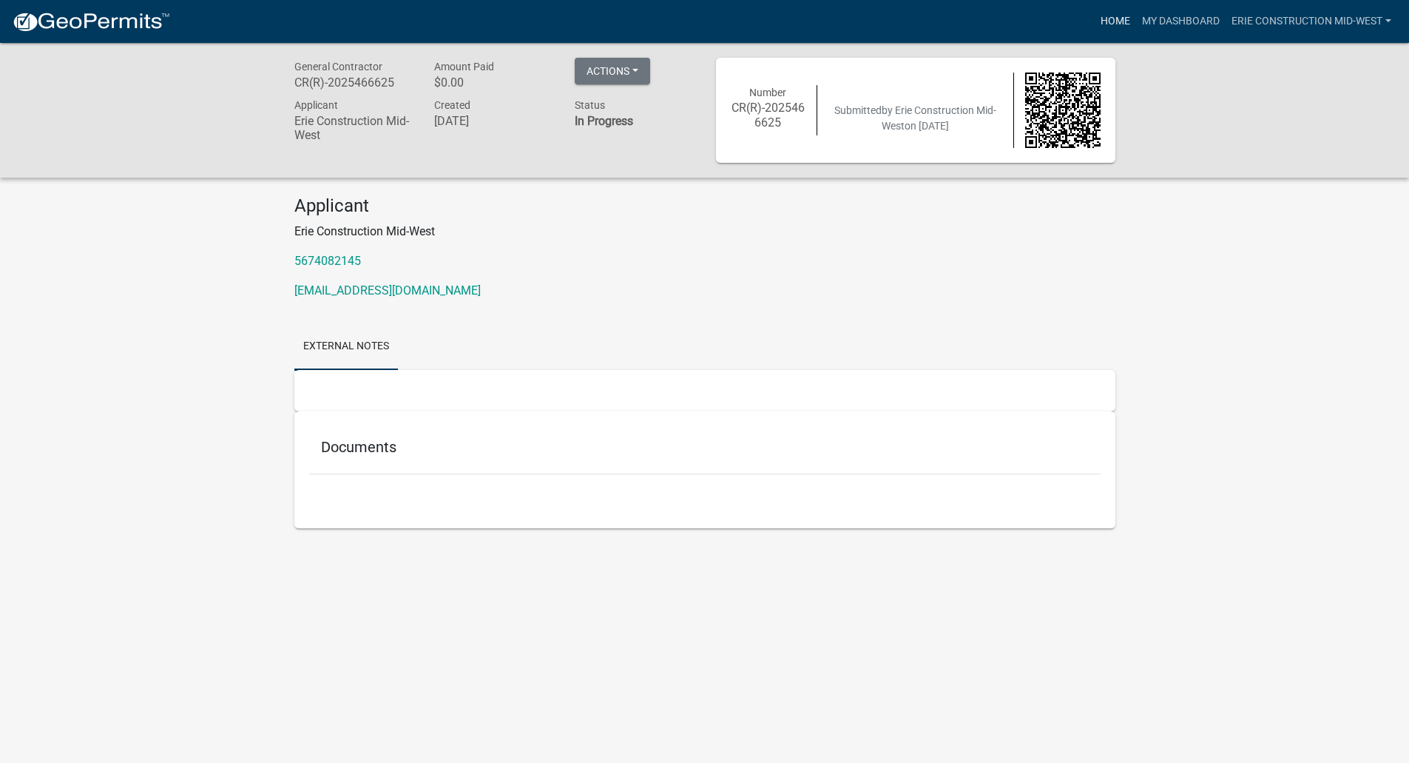
click at [1107, 20] on link "Home" at bounding box center [1115, 21] width 41 height 28
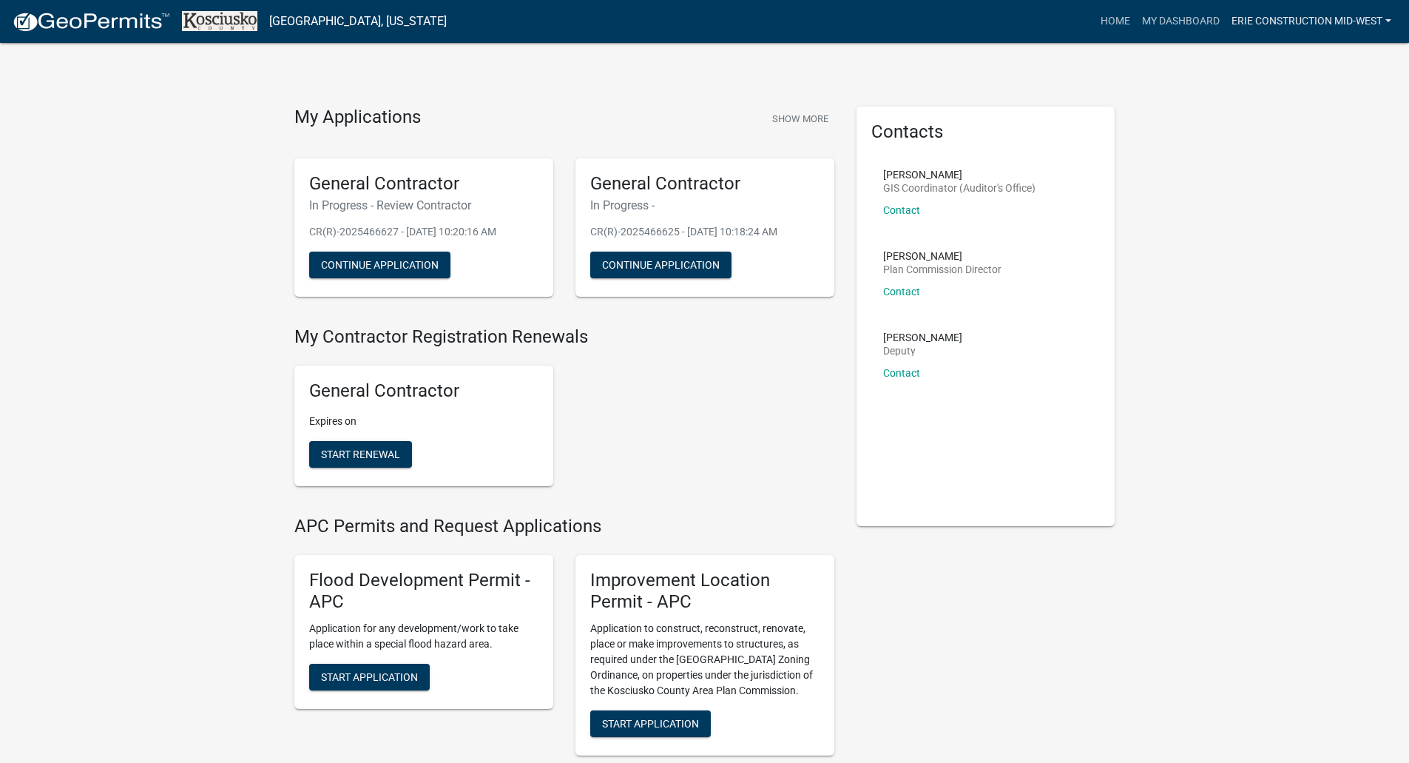
click at [1286, 24] on link "Erie Construction Mid-West" at bounding box center [1312, 21] width 172 height 28
click at [1319, 120] on link "Logout" at bounding box center [1338, 109] width 118 height 36
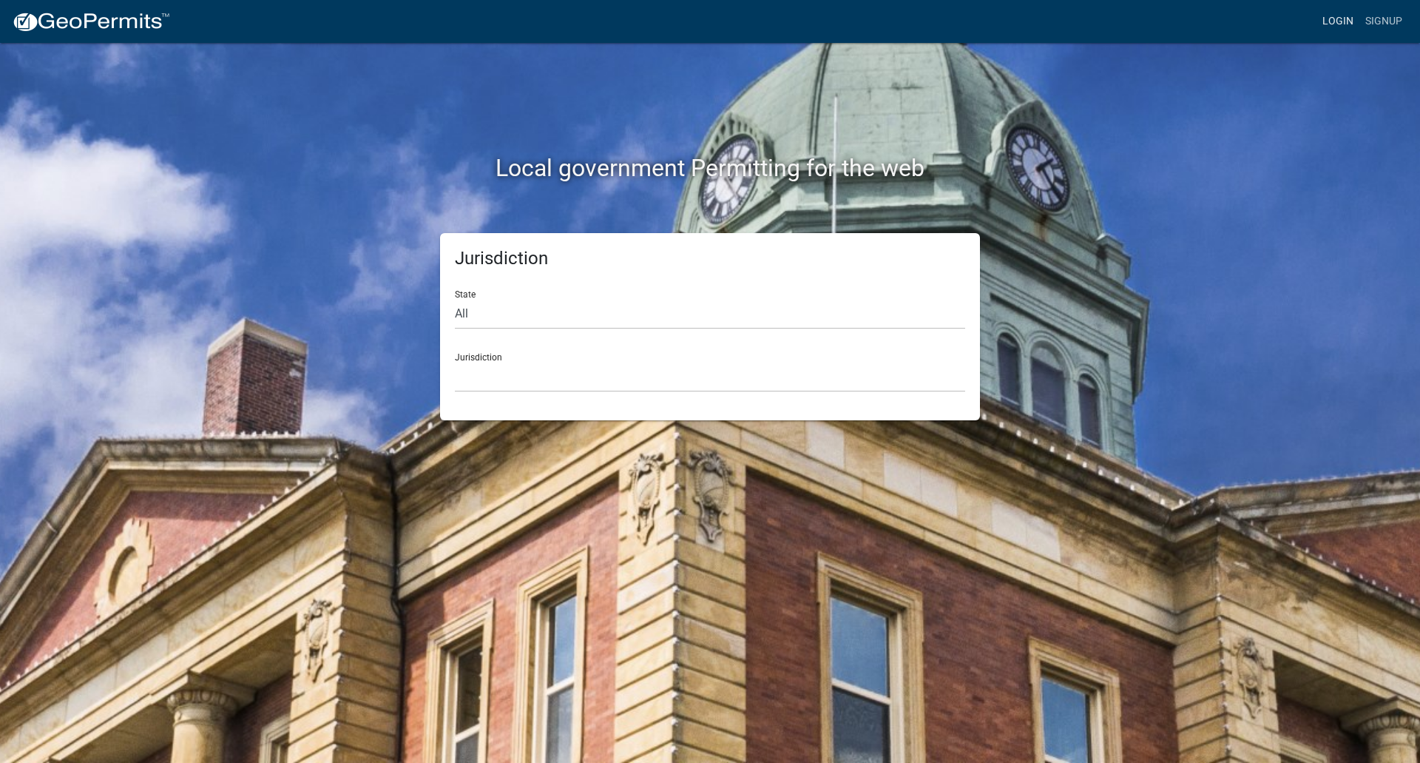
click at [1337, 28] on link "Login" at bounding box center [1338, 21] width 43 height 28
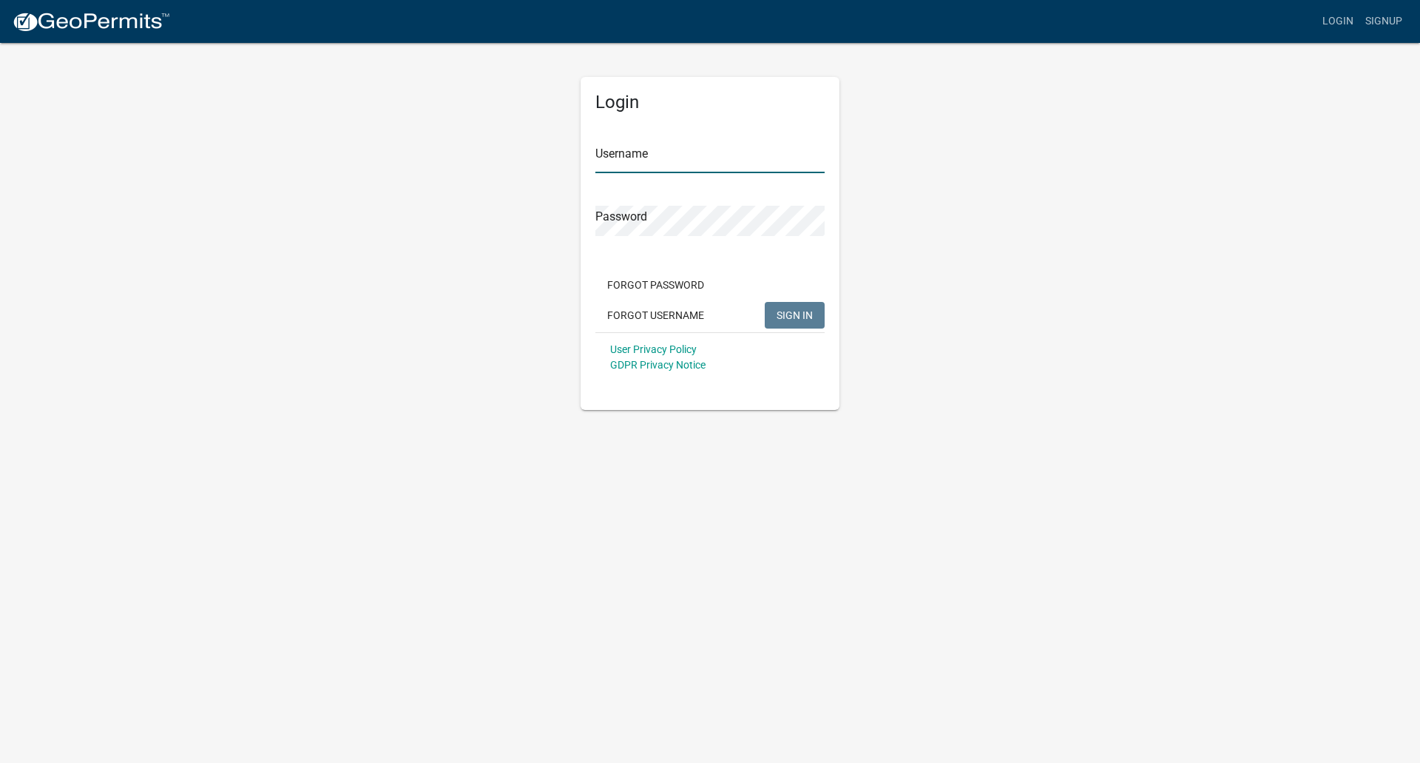
type input "Erie Construction Mid-West"
click at [755, 152] on input "Erie Construction Mid-West" at bounding box center [710, 158] width 229 height 30
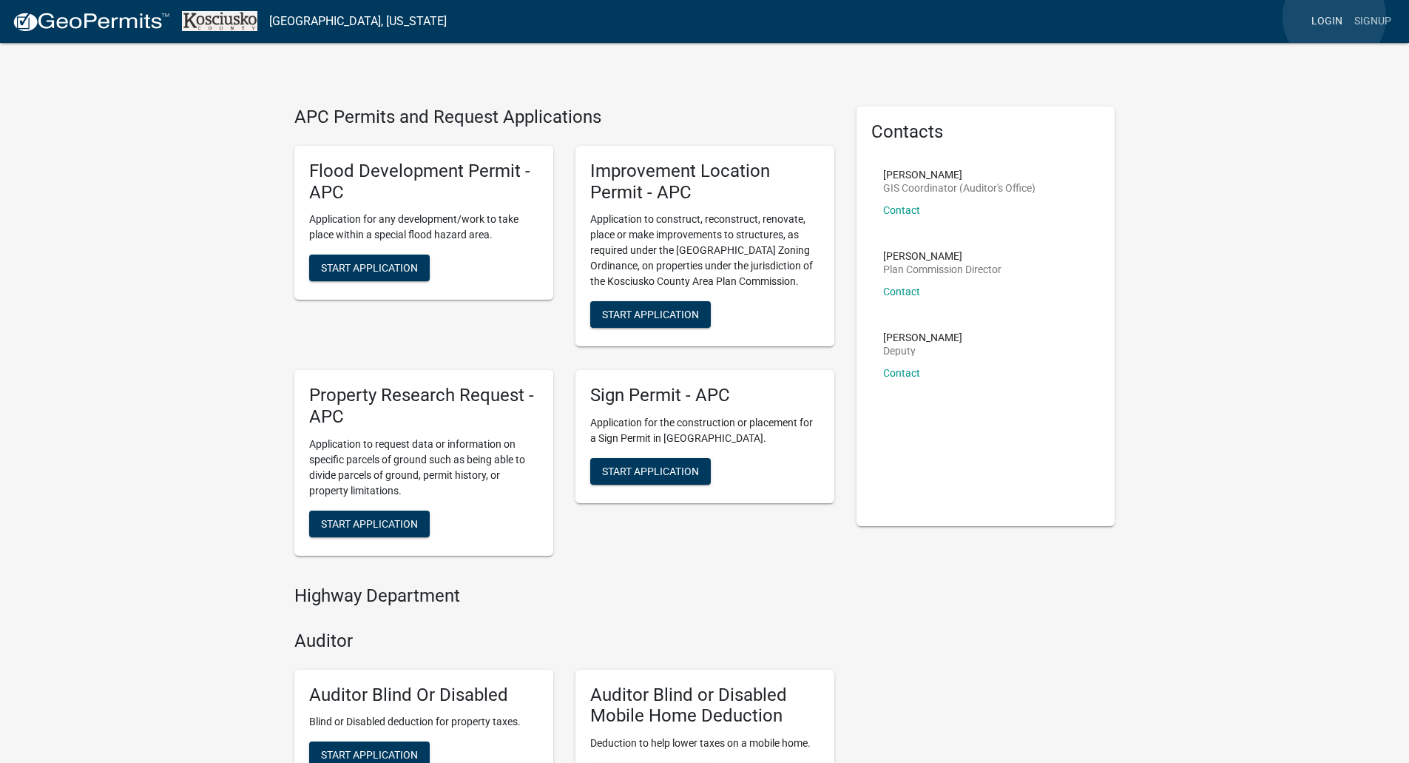
click at [1335, 17] on link "Login" at bounding box center [1327, 21] width 43 height 28
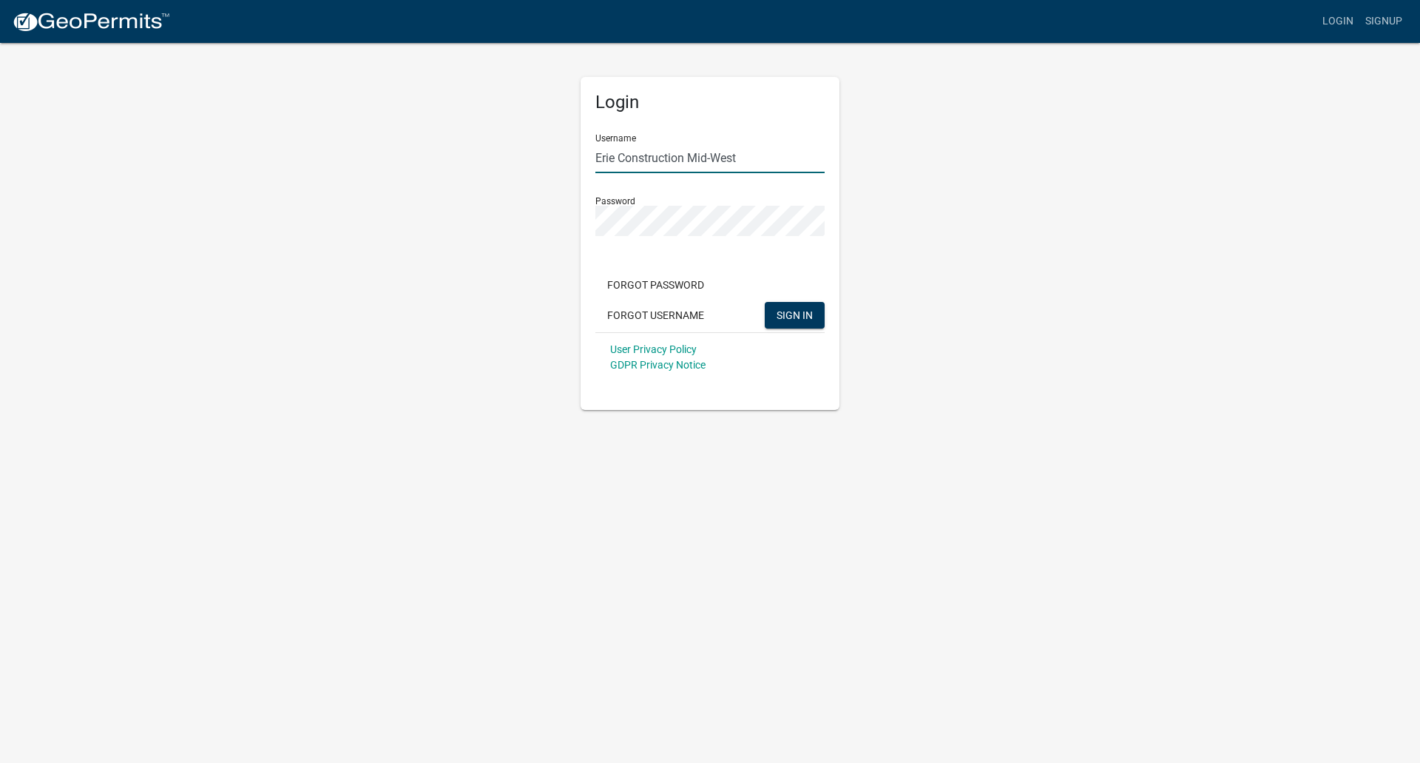
click at [755, 153] on input "Erie Construction Mid-West" at bounding box center [710, 158] width 229 height 30
click at [911, 187] on div "Login Username Erie Construction Mid-West Password Forgot Password Forgot Usern…" at bounding box center [710, 225] width 843 height 368
click at [810, 306] on button "SIGN IN" at bounding box center [795, 315] width 60 height 27
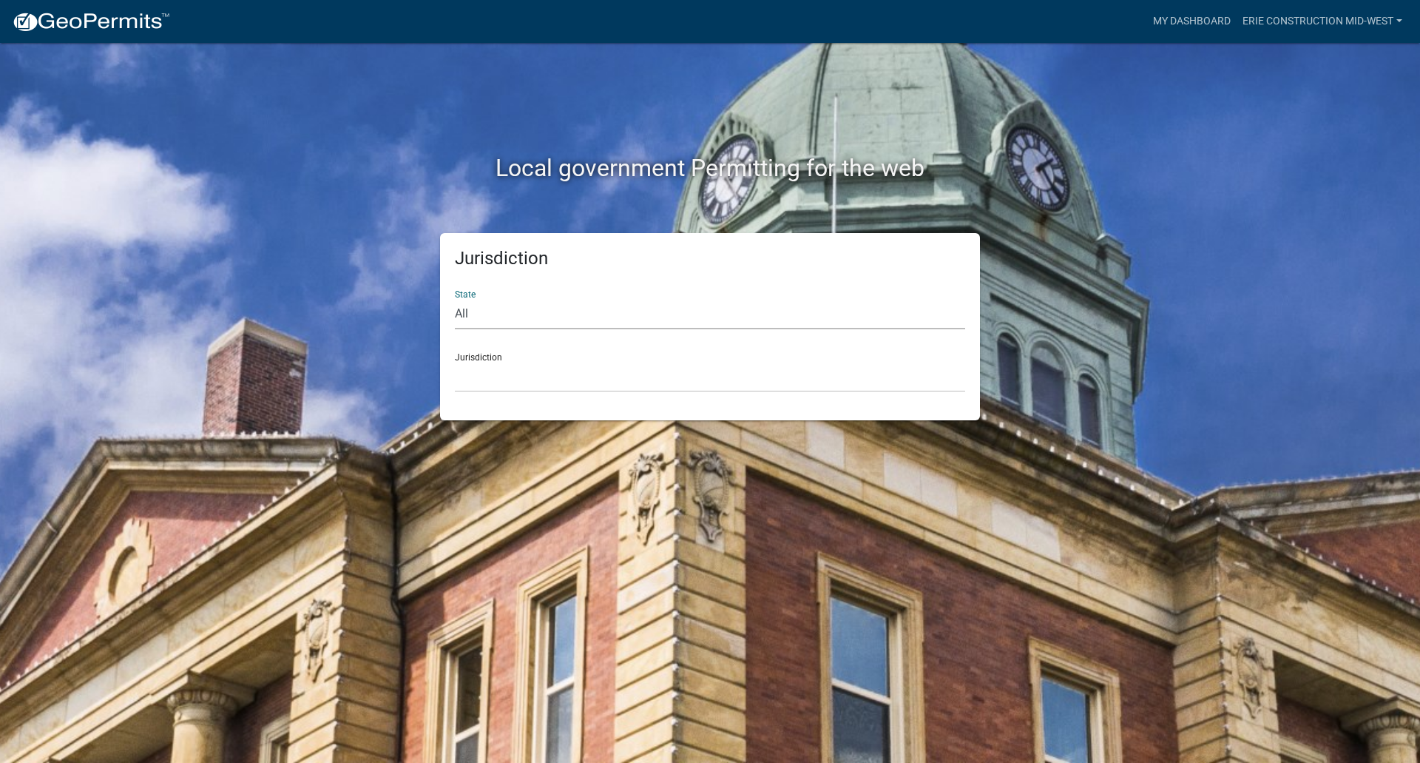
click at [584, 299] on select "All [US_STATE] [US_STATE] [US_STATE] [US_STATE] [US_STATE] [US_STATE] [US_STATE…" at bounding box center [710, 314] width 510 height 30
click at [300, 225] on div "Local government Permitting for the web" at bounding box center [710, 137] width 843 height 189
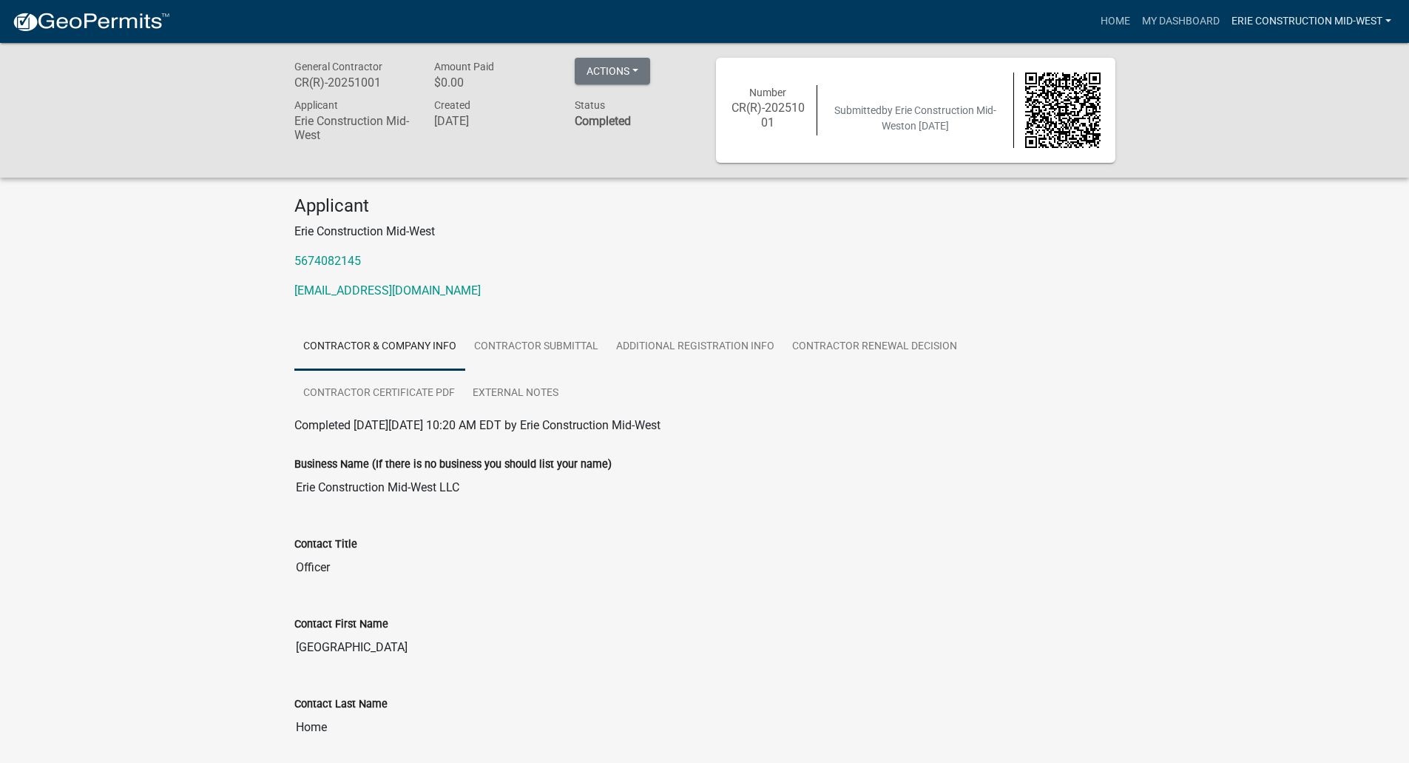
click at [1285, 31] on link "Erie Construction Mid-West" at bounding box center [1312, 21] width 172 height 28
click at [1178, 6] on nav "more_horiz Home My Dashboard Erie Construction Mid-West Account Logout" at bounding box center [704, 21] width 1409 height 43
click at [1180, 19] on link "My Dashboard" at bounding box center [1181, 21] width 90 height 28
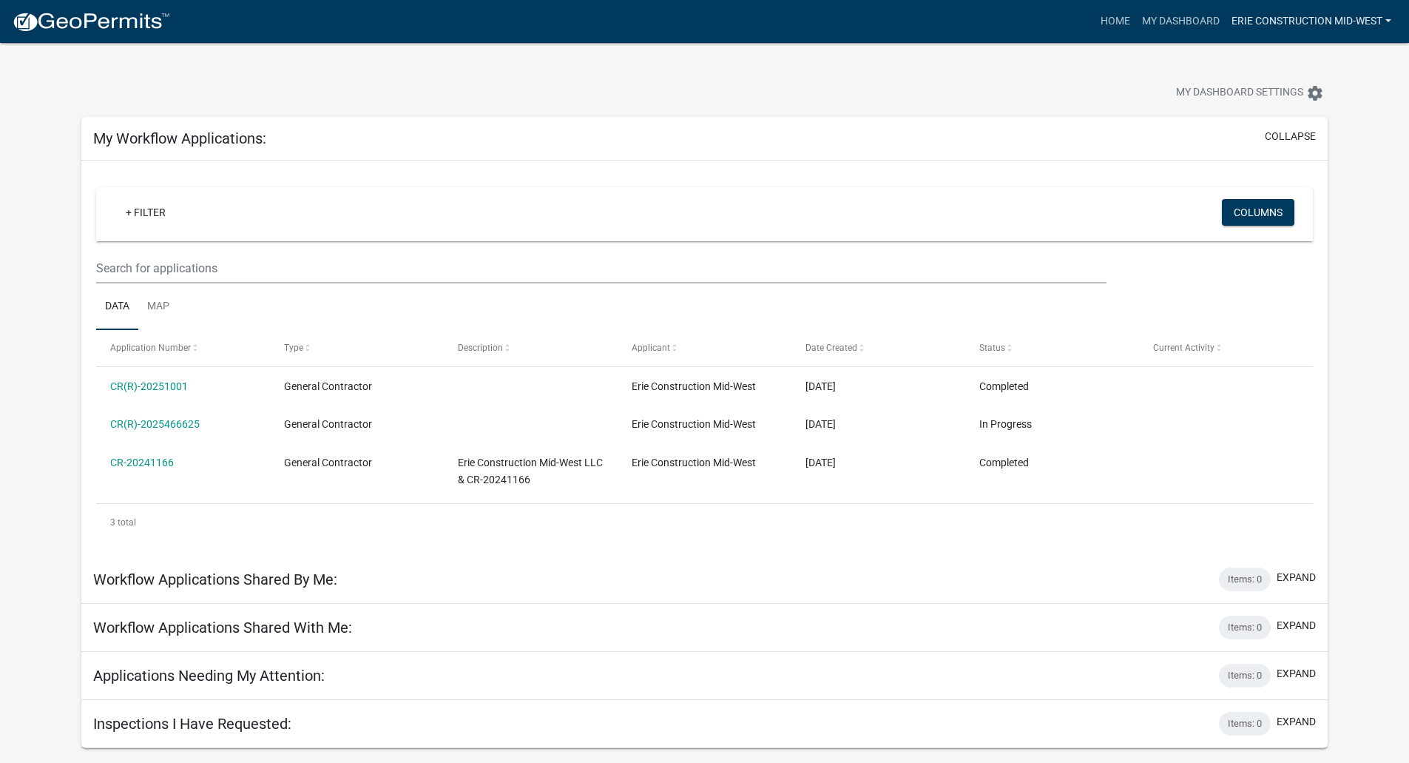
click at [1306, 16] on link "Erie Construction Mid-West" at bounding box center [1312, 21] width 172 height 28
click at [1343, 109] on link "Logout" at bounding box center [1338, 109] width 118 height 36
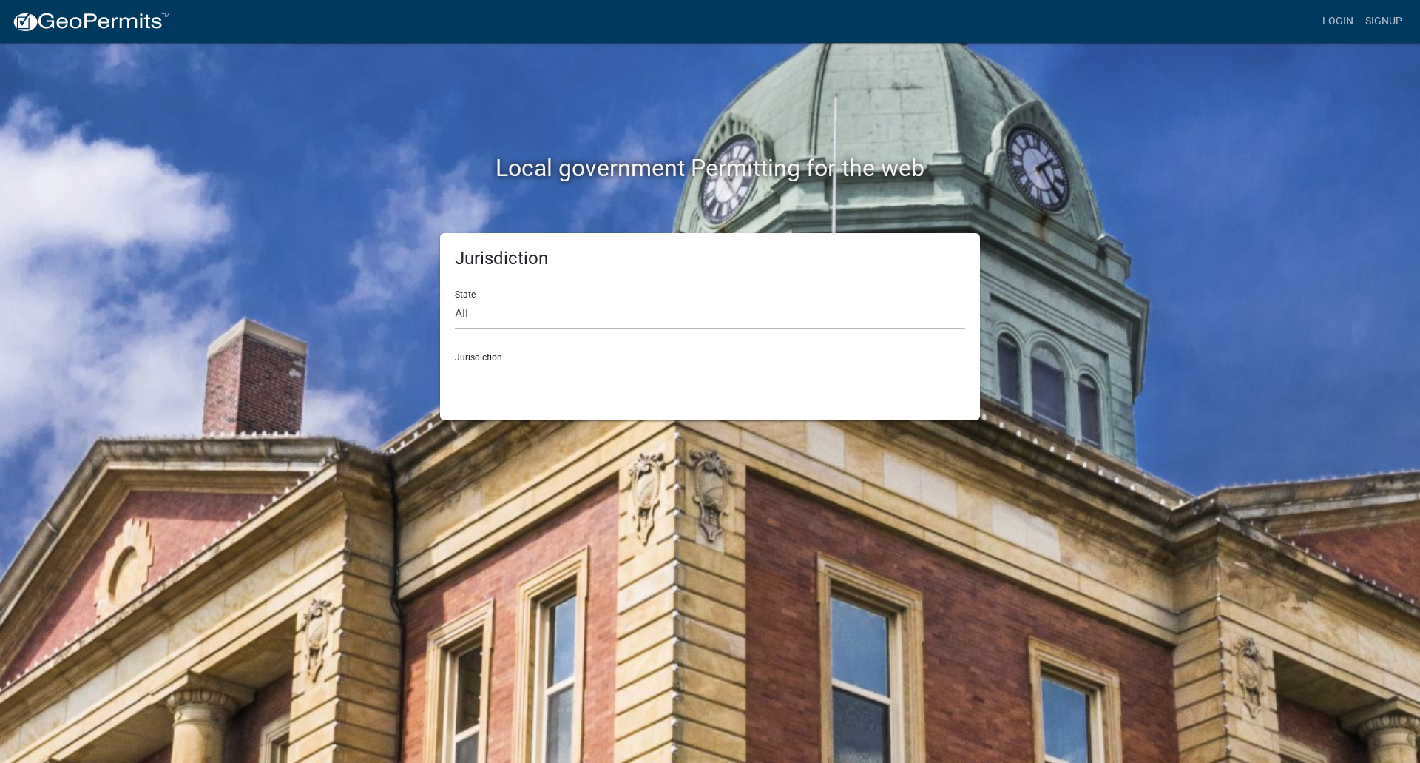
click at [624, 309] on select "All [US_STATE] [US_STATE] [US_STATE] [US_STATE] [US_STATE] [US_STATE] [US_STATE…" at bounding box center [710, 314] width 510 height 30
select select "[US_STATE]"
click at [455, 299] on select "All [US_STATE] [US_STATE] [US_STATE] [US_STATE] [US_STATE] [US_STATE] [US_STATE…" at bounding box center [710, 314] width 510 height 30
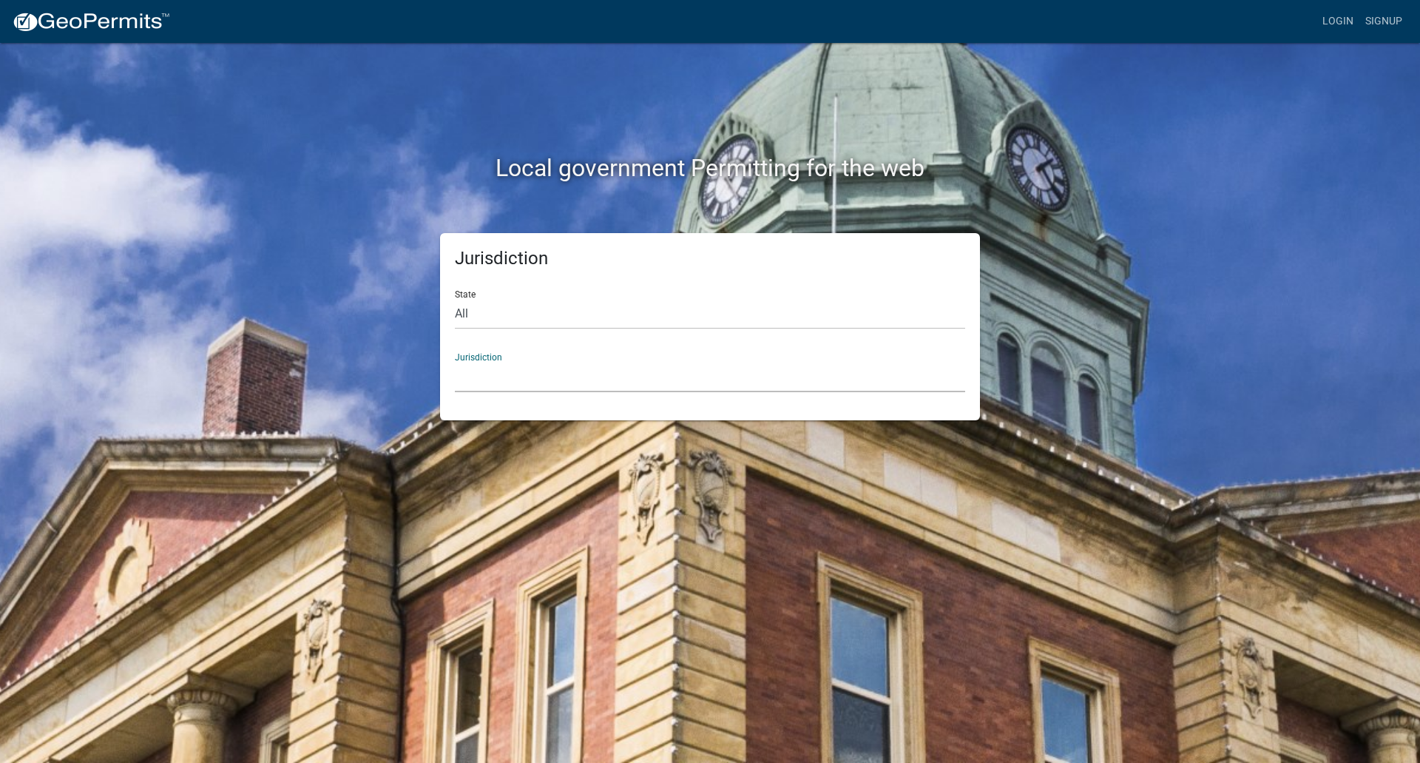
click at [552, 368] on select "City of [GEOGRAPHIC_DATA], [US_STATE] City of [GEOGRAPHIC_DATA], [US_STATE] Cit…" at bounding box center [710, 377] width 510 height 30
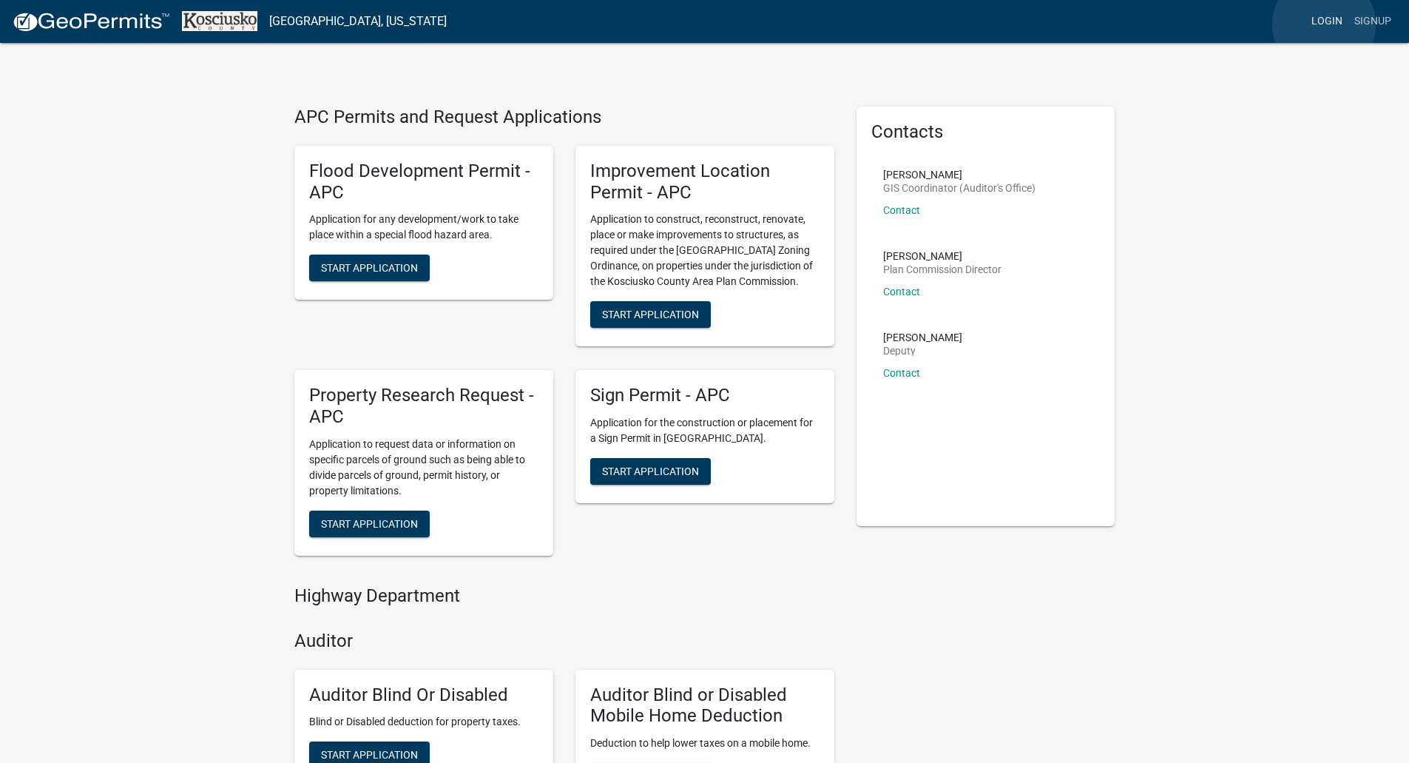
click at [1324, 24] on link "Login" at bounding box center [1327, 21] width 43 height 28
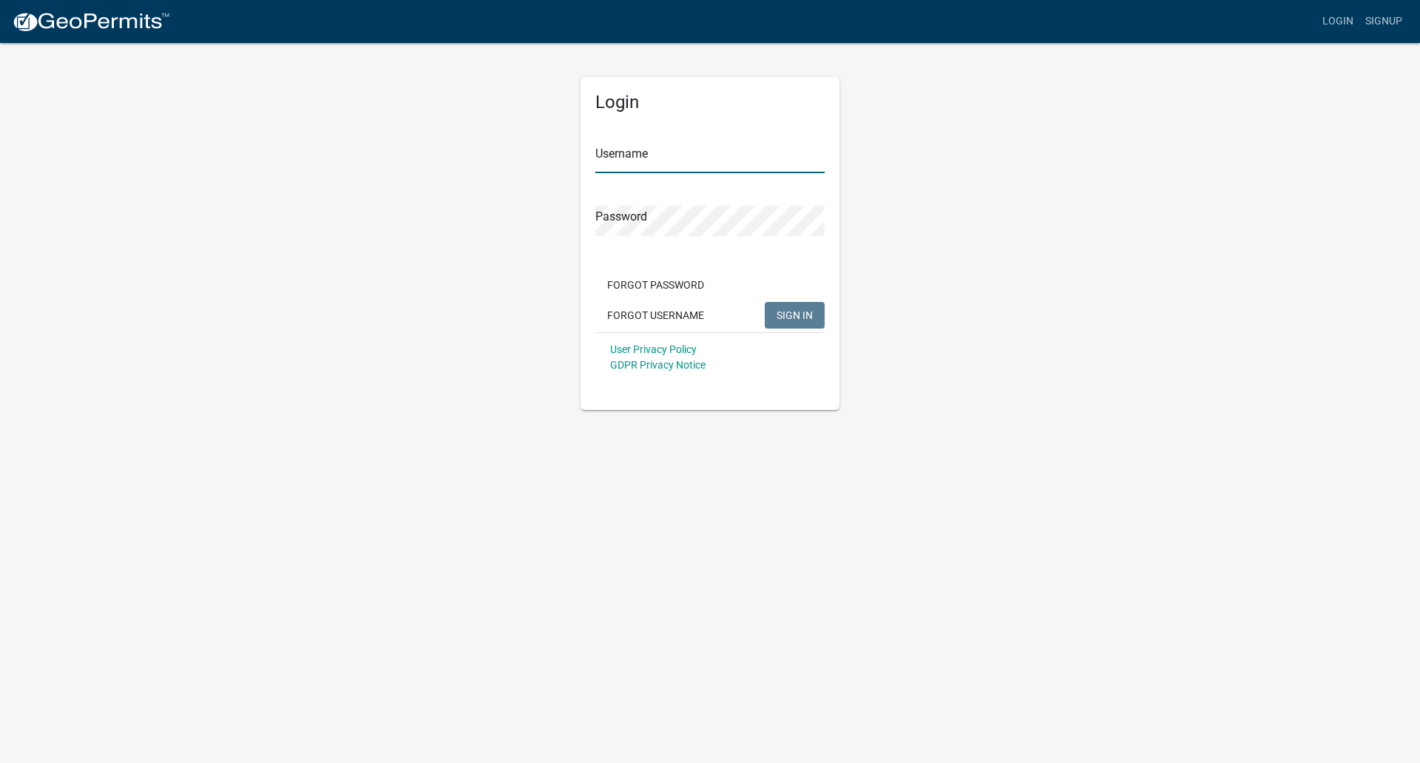
type input "Erie Construction Mid-West"
click at [792, 306] on button "SIGN IN" at bounding box center [795, 315] width 60 height 27
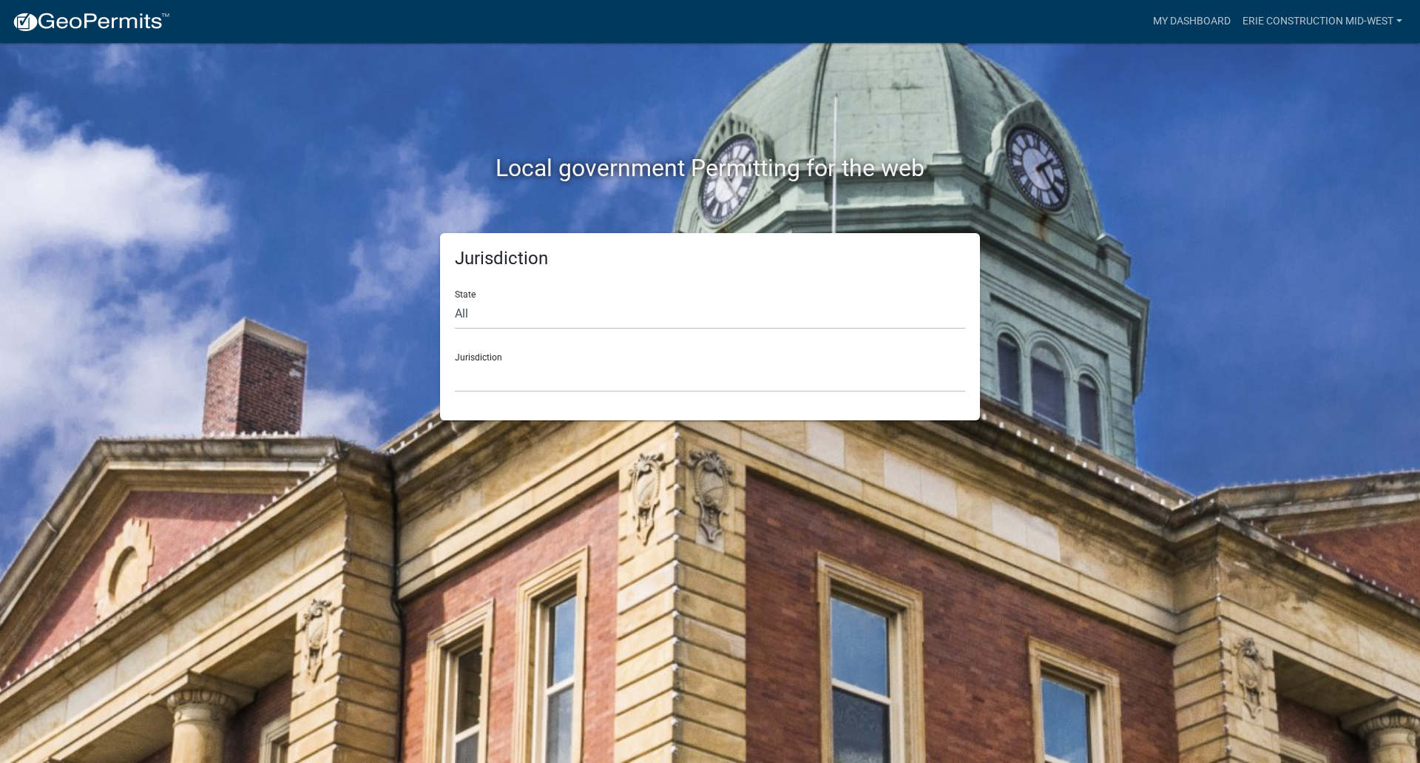
click at [742, 354] on div "Jurisdiction [GEOGRAPHIC_DATA], [US_STATE] [GEOGRAPHIC_DATA], [US_STATE][PERSON…" at bounding box center [710, 366] width 510 height 51
click at [703, 316] on select "All [US_STATE] [US_STATE] [US_STATE] [US_STATE] [US_STATE] [US_STATE] [US_STATE…" at bounding box center [710, 314] width 510 height 30
select select "[US_STATE]"
click at [455, 299] on select "All [US_STATE] [US_STATE] [US_STATE] [US_STATE] [US_STATE] [US_STATE] [US_STATE…" at bounding box center [710, 314] width 510 height 30
click at [546, 379] on select "City of [GEOGRAPHIC_DATA], [US_STATE] City of [GEOGRAPHIC_DATA], [US_STATE] Cit…" at bounding box center [710, 377] width 510 height 30
